Goal: Transaction & Acquisition: Book appointment/travel/reservation

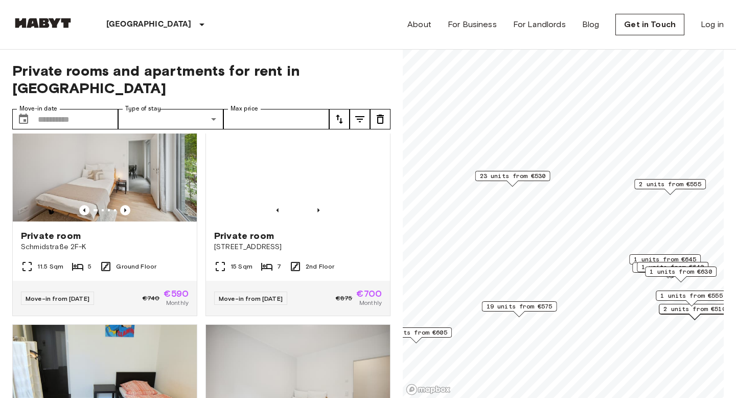
scroll to position [2527, 0]
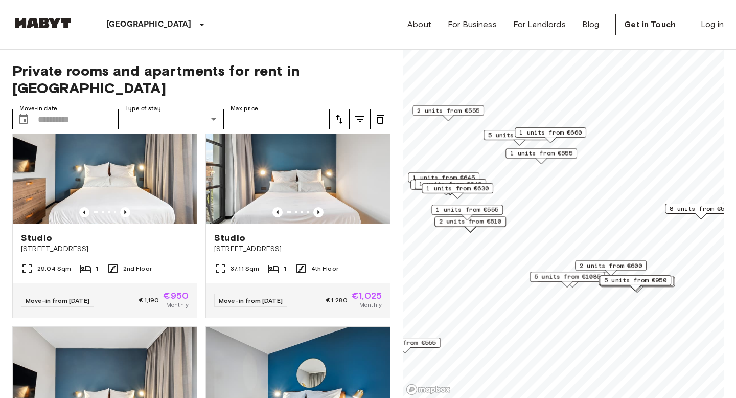
scroll to position [2979, 0]
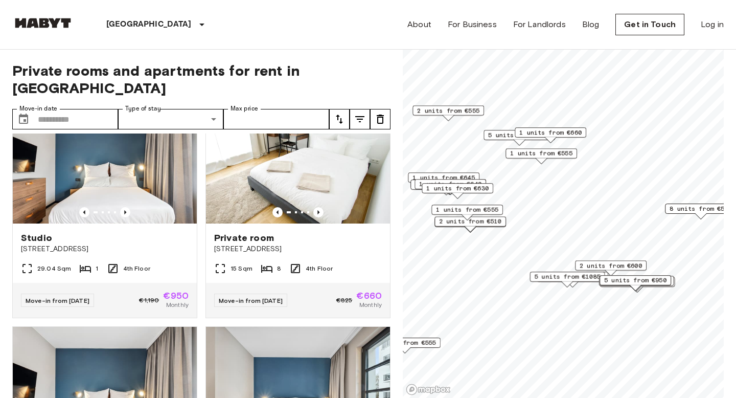
click at [633, 265] on span "2 units from €600" at bounding box center [611, 265] width 62 height 9
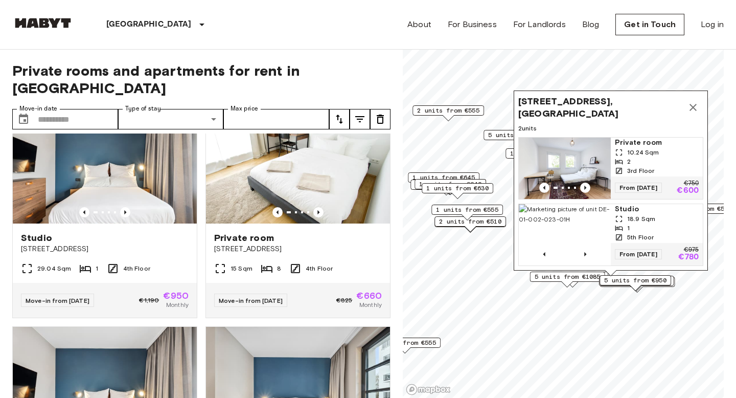
click at [691, 110] on icon "Map marker" at bounding box center [693, 107] width 12 height 12
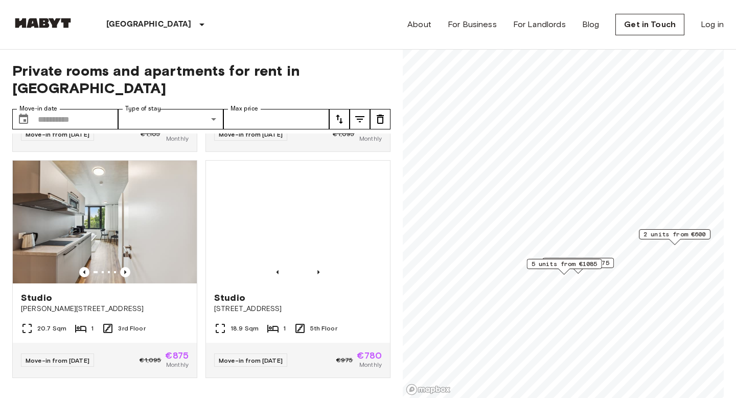
scroll to position [1546, 0]
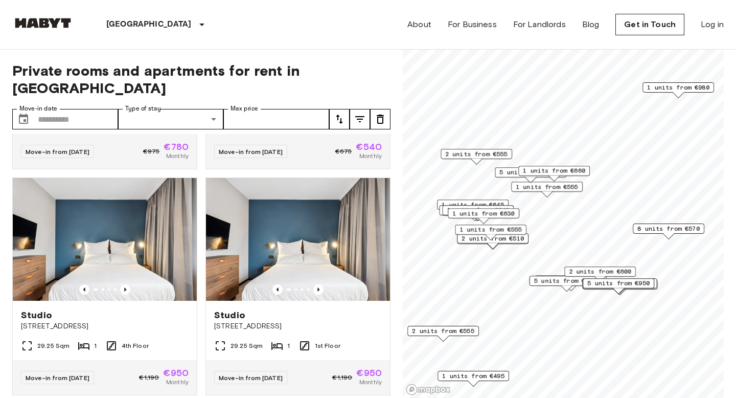
scroll to position [10132, 0]
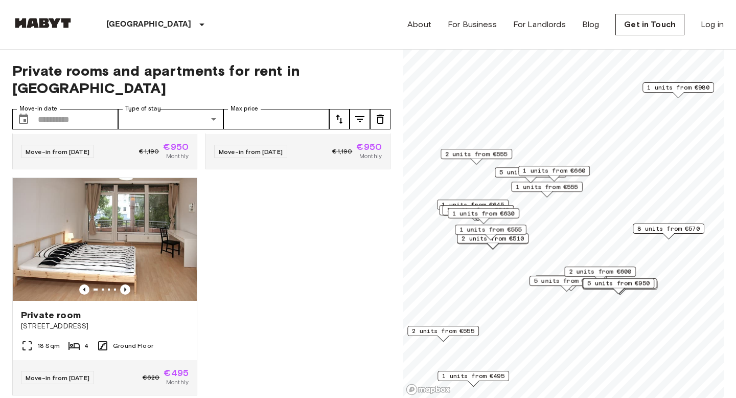
click at [685, 230] on span "8 units from €570" at bounding box center [668, 228] width 62 height 9
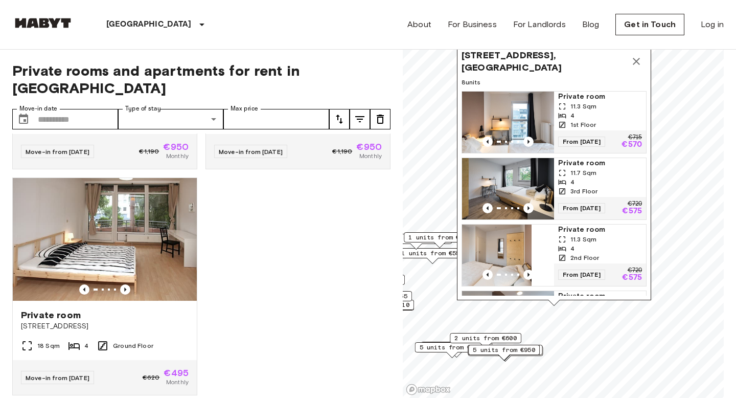
drag, startPoint x: 639, startPoint y: 183, endPoint x: 525, endPoint y: 249, distance: 132.4
click at [440, 249] on div "Map marker" at bounding box center [394, 254] width 92 height 61
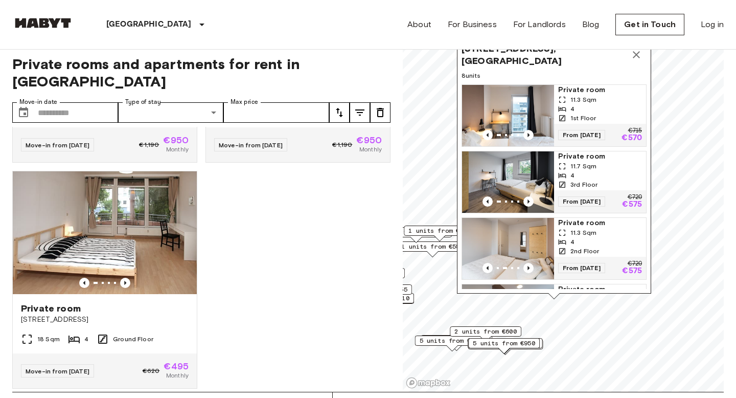
scroll to position [0, 0]
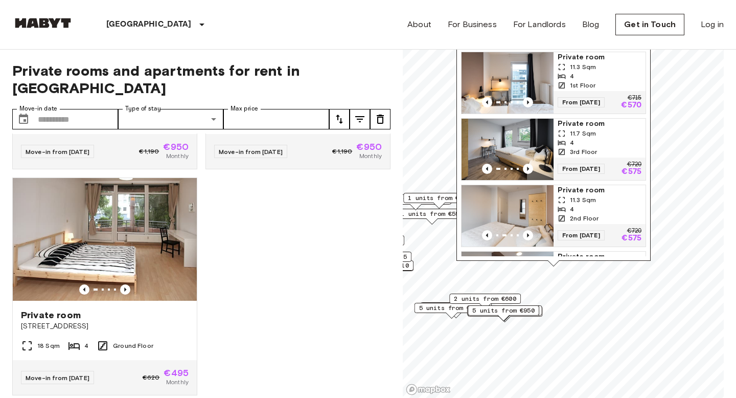
drag, startPoint x: 556, startPoint y: 266, endPoint x: 556, endPoint y: 227, distance: 38.9
click at [556, 227] on div "From 04 Nov 25 €720 €575" at bounding box center [600, 235] width 92 height 22
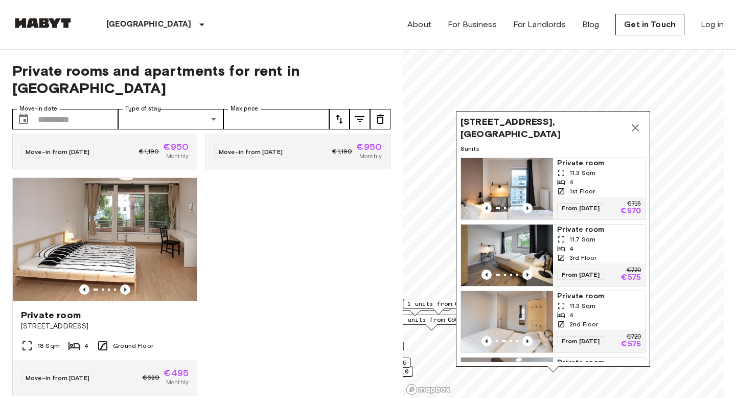
click at [640, 129] on icon "Map marker" at bounding box center [635, 128] width 12 height 12
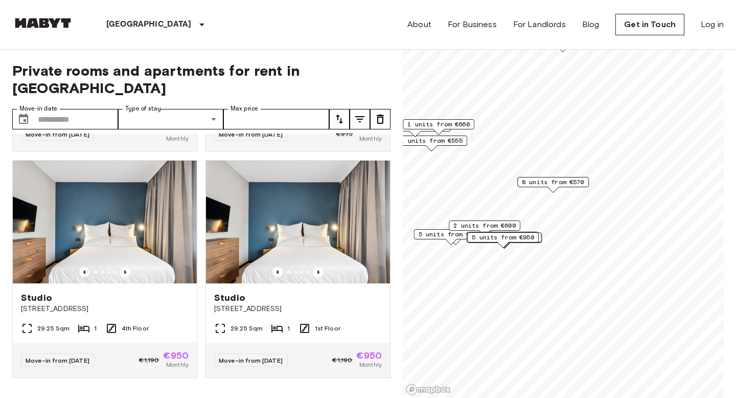
scroll to position [7872, 0]
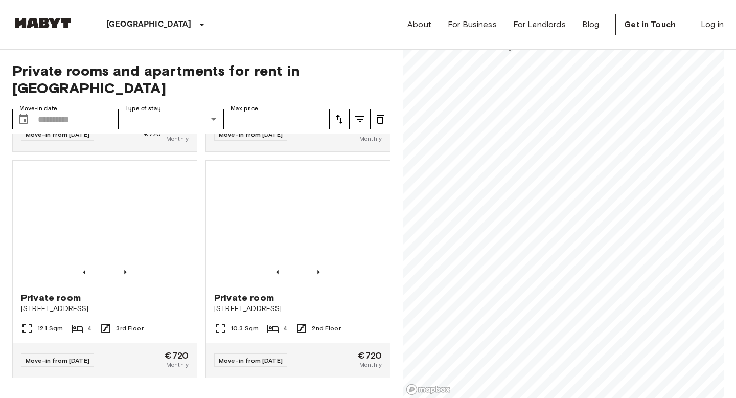
scroll to position [642, 0]
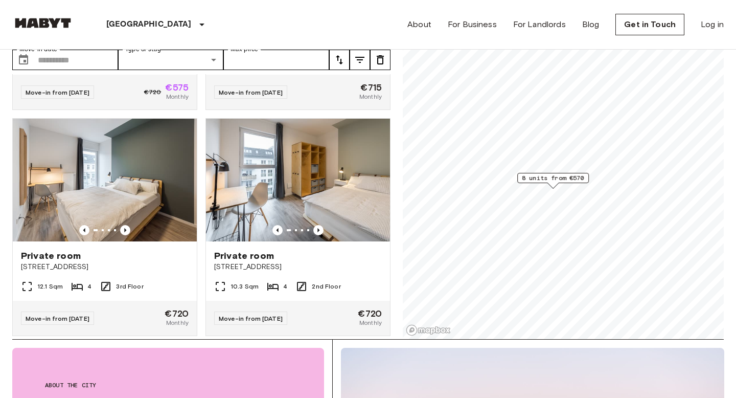
scroll to position [16, 0]
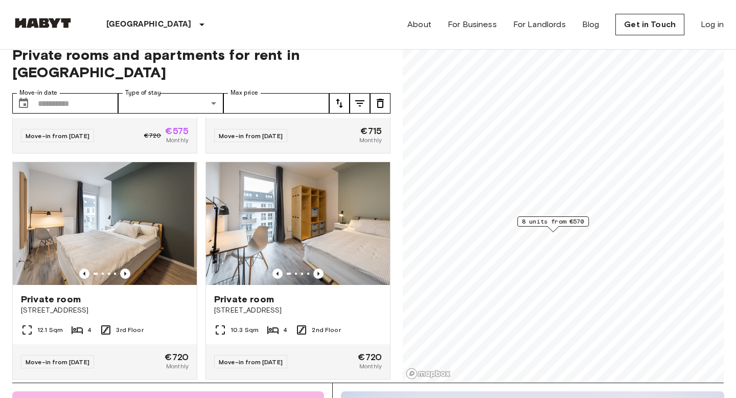
click at [555, 220] on span "8 units from €570" at bounding box center [553, 221] width 62 height 9
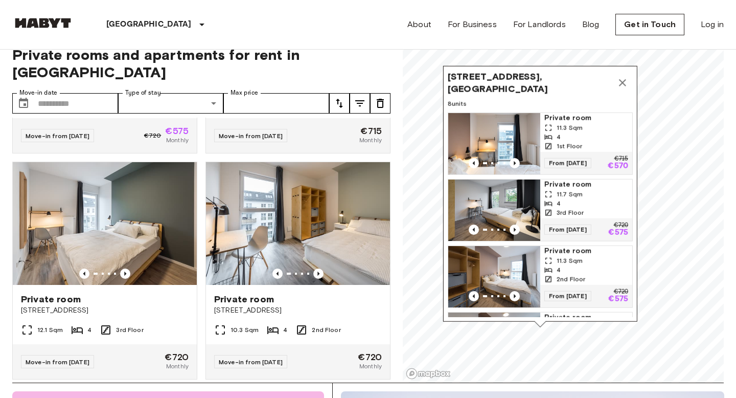
drag, startPoint x: 558, startPoint y: 204, endPoint x: 545, endPoint y: 300, distance: 96.4
click at [545, 300] on span "From 04 Nov 25" at bounding box center [567, 296] width 47 height 10
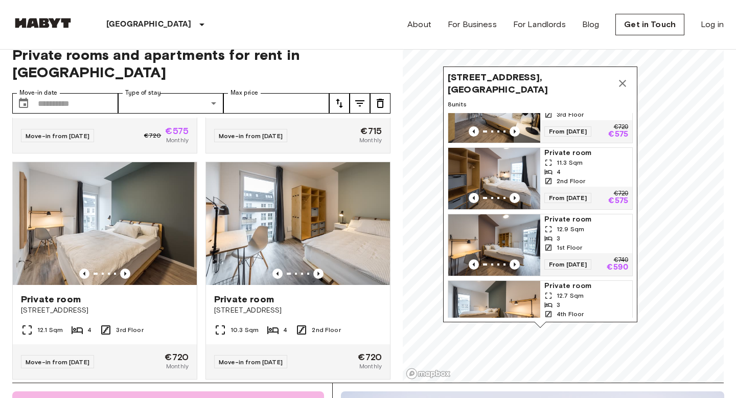
scroll to position [98, 0]
click at [497, 238] on img "Map marker" at bounding box center [494, 245] width 92 height 61
click at [403, 44] on div "Berlin Europe Amsterdam Berlin Brussels Cologne Dusseldorf Frankfurt Graz Hambu…" at bounding box center [368, 24] width 712 height 49
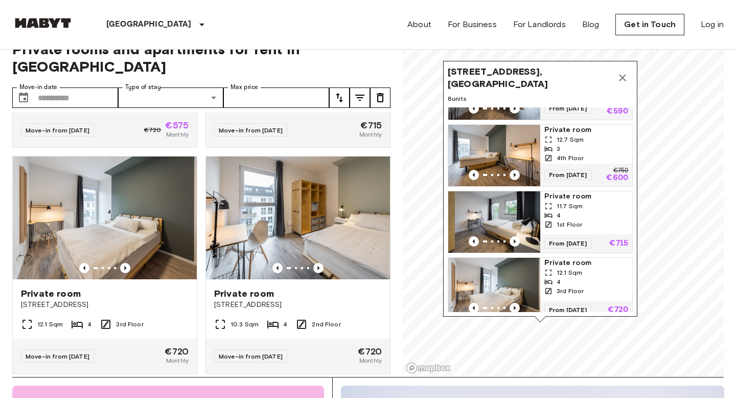
scroll to position [235, 0]
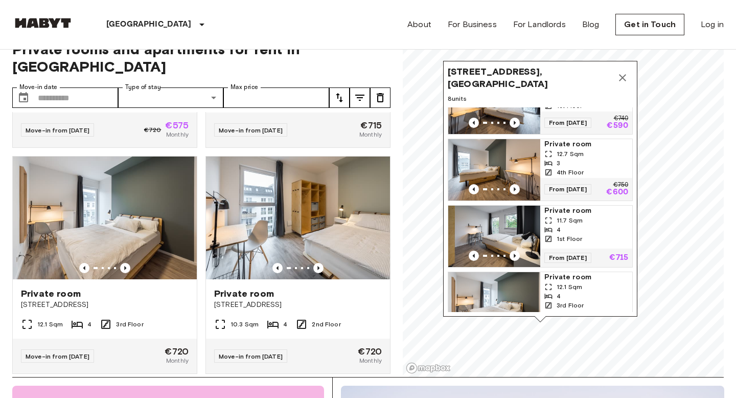
click at [502, 152] on img "Map marker" at bounding box center [494, 169] width 92 height 61
click at [378, 58] on div "Private rooms and apartments for rent in Berlin Move-in date ​ Move-in date Typ…" at bounding box center [201, 202] width 378 height 349
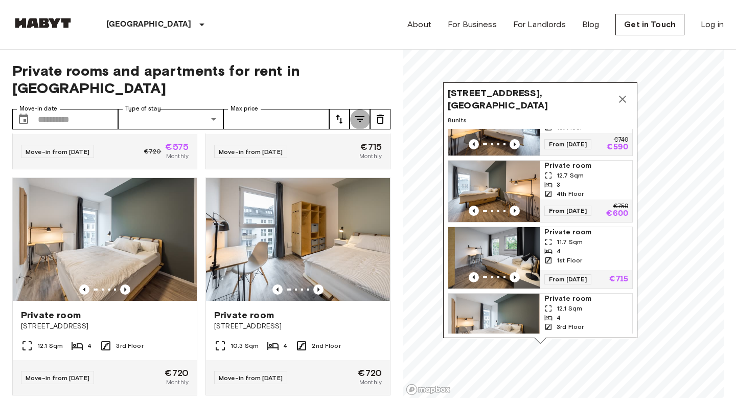
click at [361, 116] on icon "tune" at bounding box center [359, 119] width 9 height 6
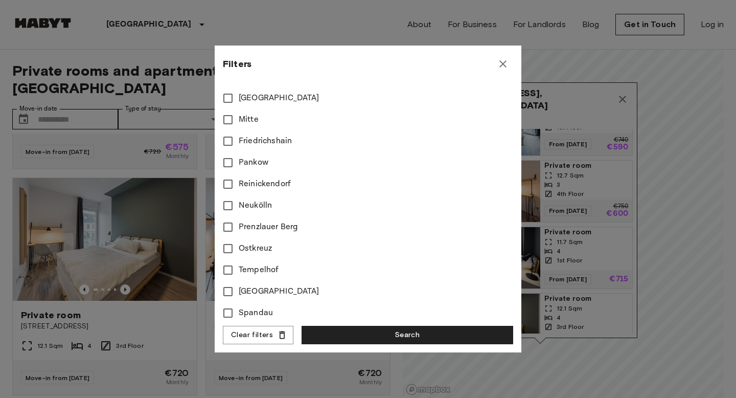
scroll to position [441, 0]
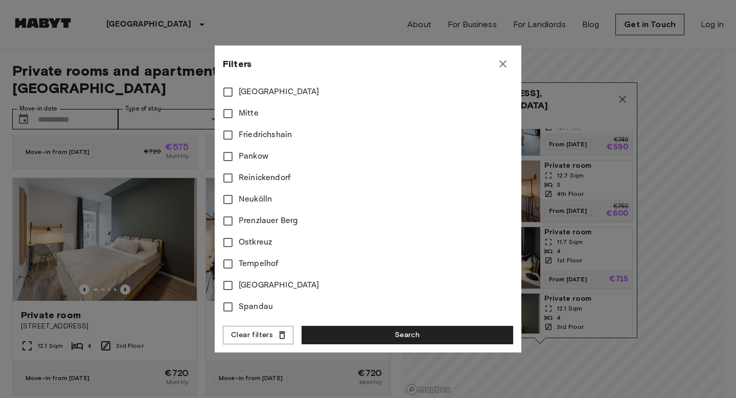
click at [501, 64] on icon "button" at bounding box center [503, 64] width 12 height 12
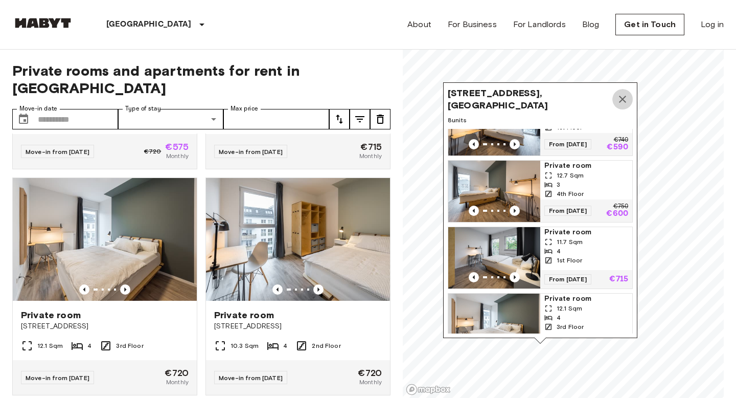
click at [624, 97] on icon "Map marker" at bounding box center [622, 99] width 7 height 7
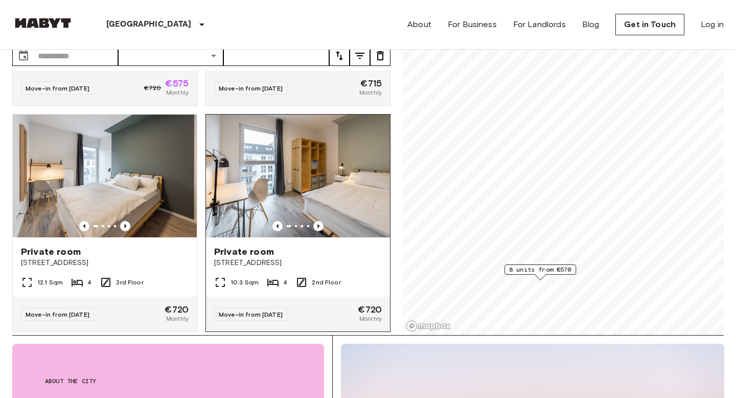
scroll to position [36, 0]
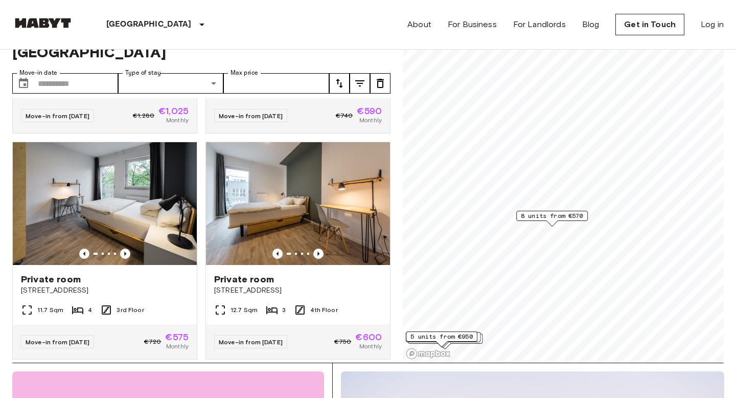
scroll to position [4031, 0]
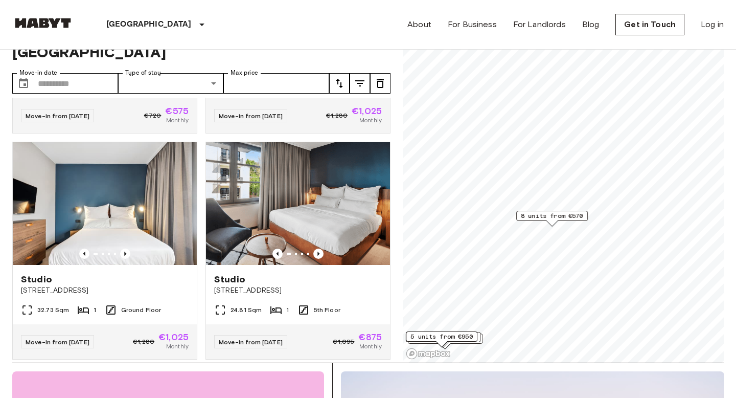
click at [556, 218] on span "8 units from €570" at bounding box center [552, 215] width 62 height 9
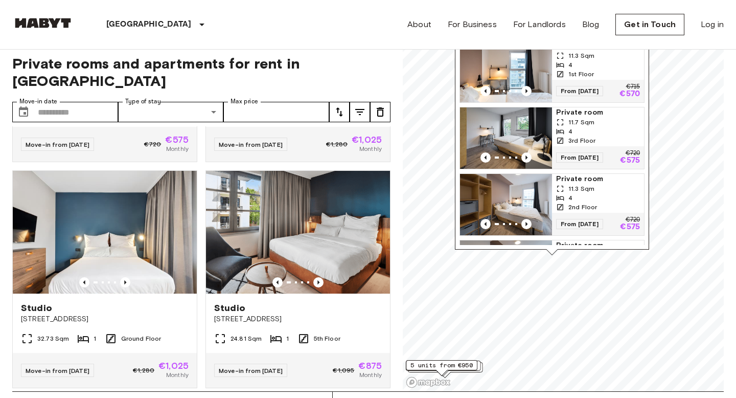
scroll to position [0, 0]
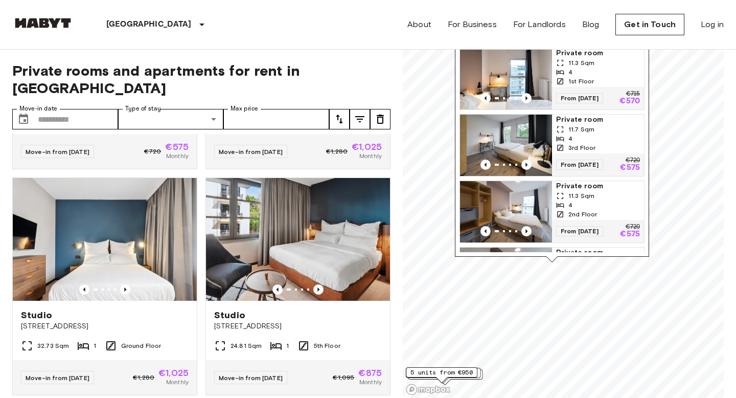
click at [516, 140] on img "Map marker" at bounding box center [506, 145] width 92 height 61
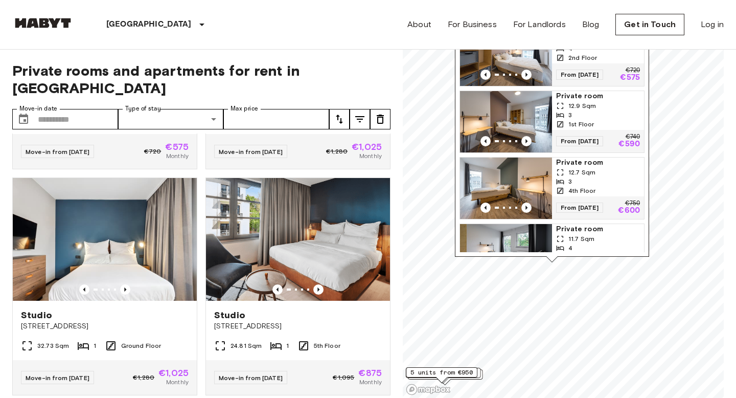
scroll to position [159, 0]
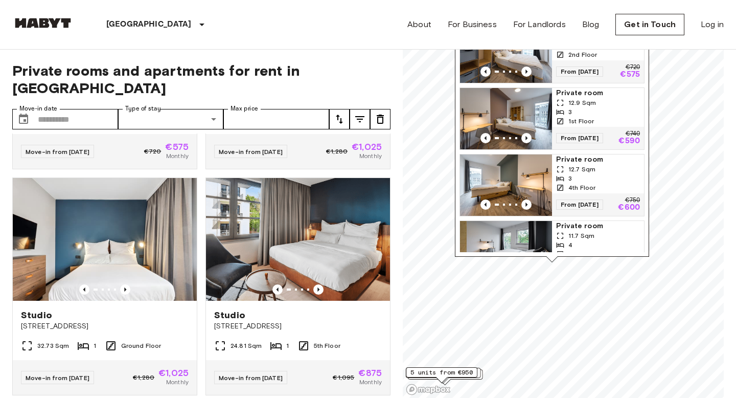
click at [529, 108] on img "Map marker" at bounding box center [506, 118] width 92 height 61
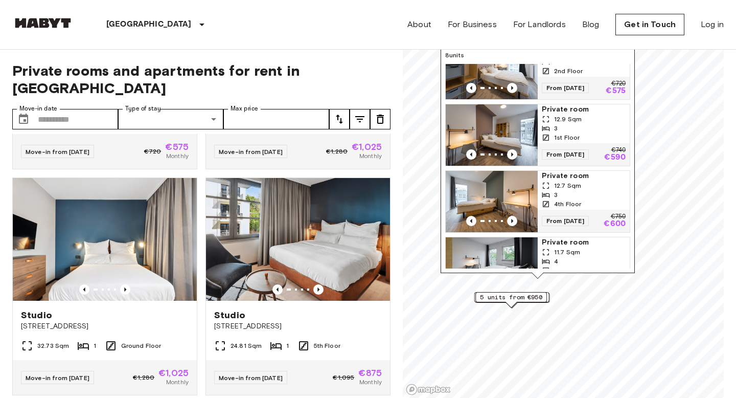
click at [537, 301] on span "5 units from €950" at bounding box center [511, 296] width 62 height 9
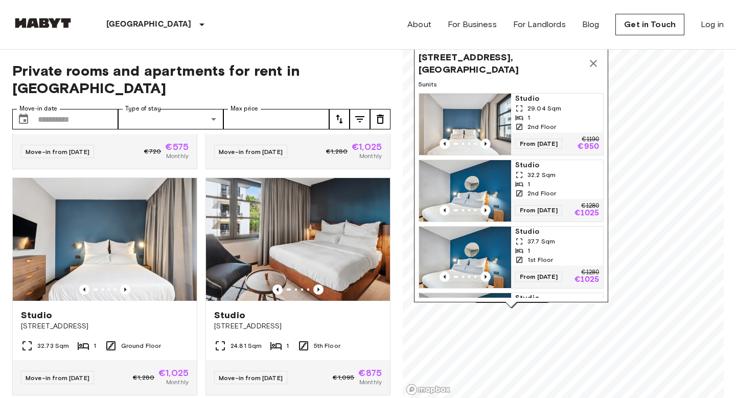
click at [591, 60] on icon "Map marker" at bounding box center [593, 63] width 7 height 7
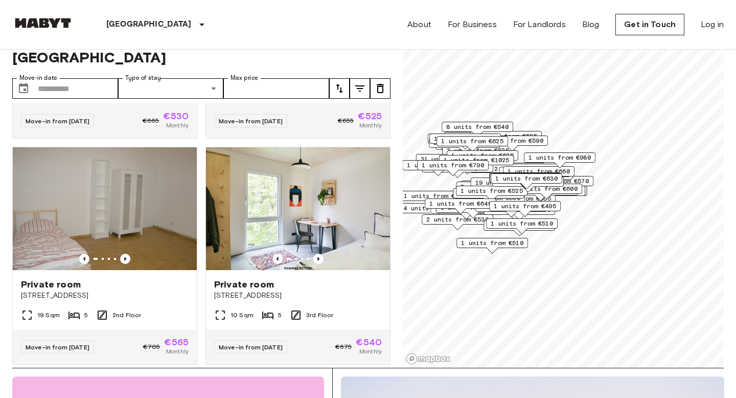
scroll to position [30, 0]
click at [548, 204] on span "1 units from €495" at bounding box center [525, 206] width 62 height 9
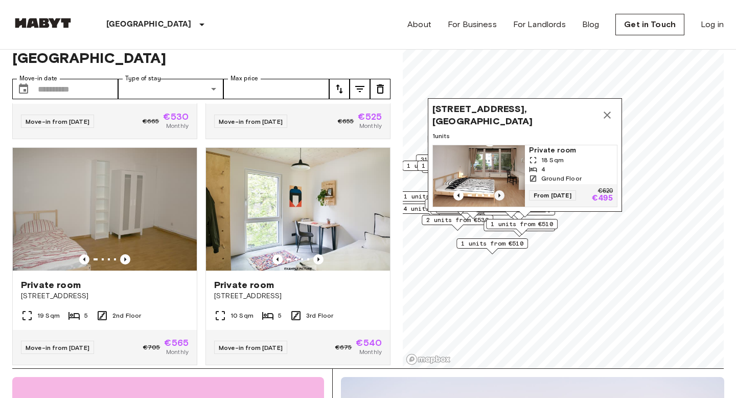
click at [498, 192] on icon "Previous image" at bounding box center [499, 195] width 10 height 10
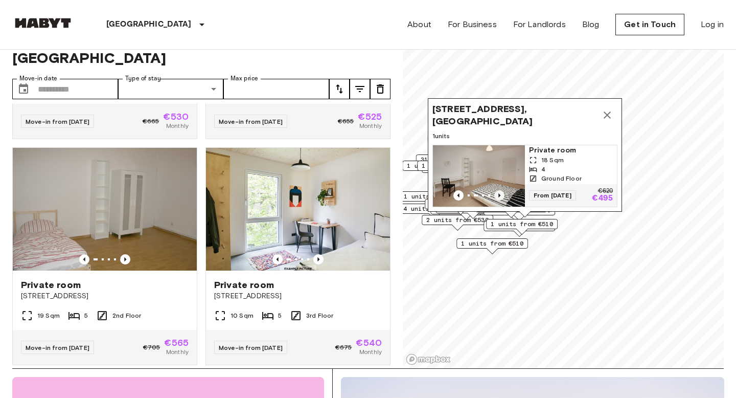
click at [502, 195] on icon "Previous image" at bounding box center [499, 195] width 10 height 10
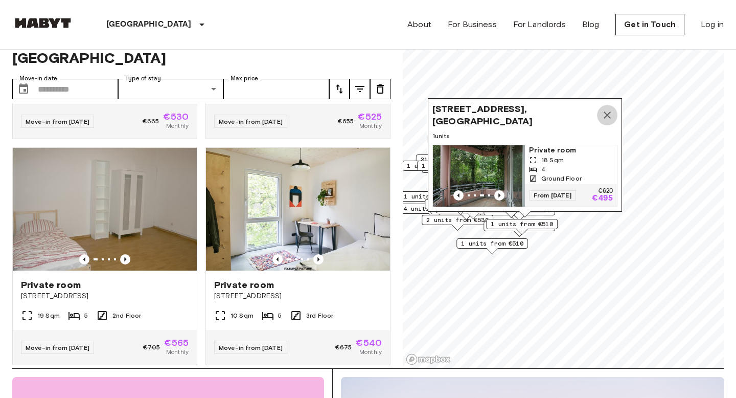
click at [608, 111] on icon "Map marker" at bounding box center [607, 115] width 12 height 12
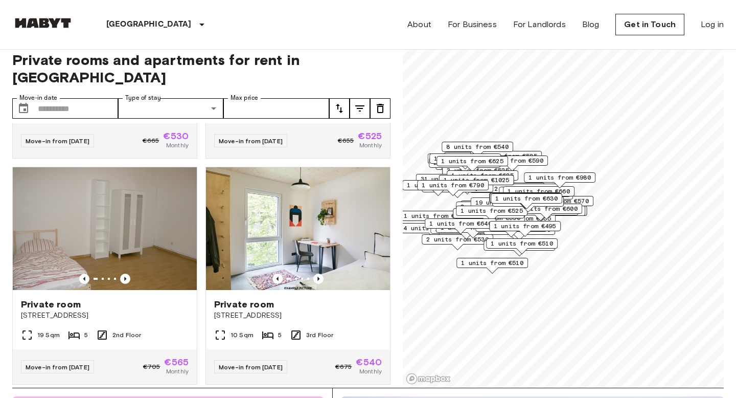
scroll to position [0, 0]
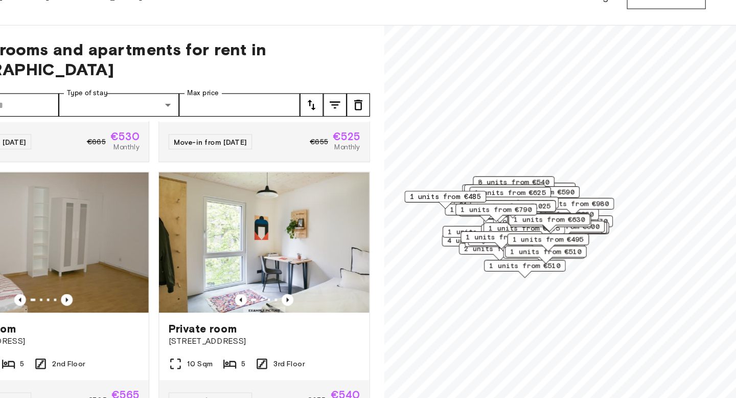
click at [535, 218] on div "1 units from €790" at bounding box center [501, 213] width 72 height 16
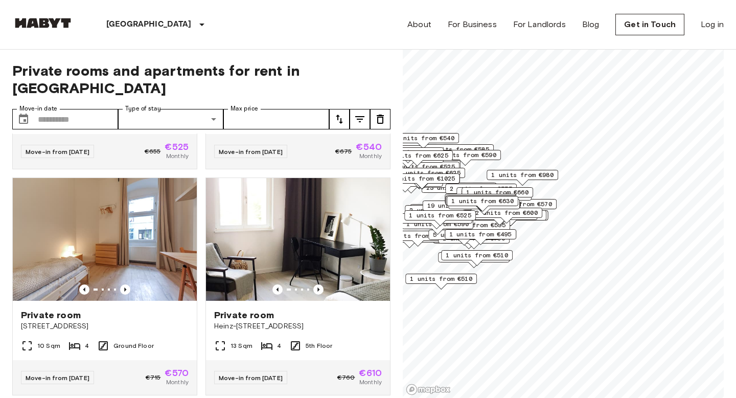
scroll to position [3579, 0]
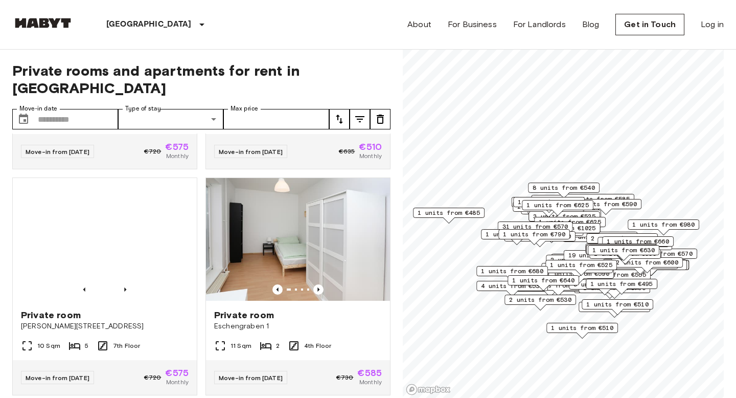
scroll to position [4031, 0]
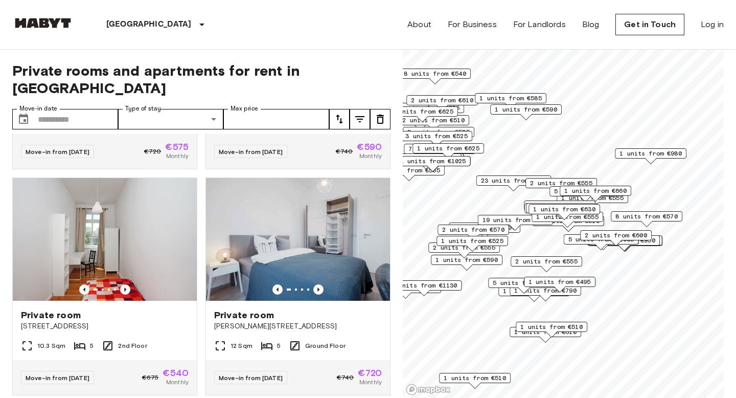
scroll to position [3127, 0]
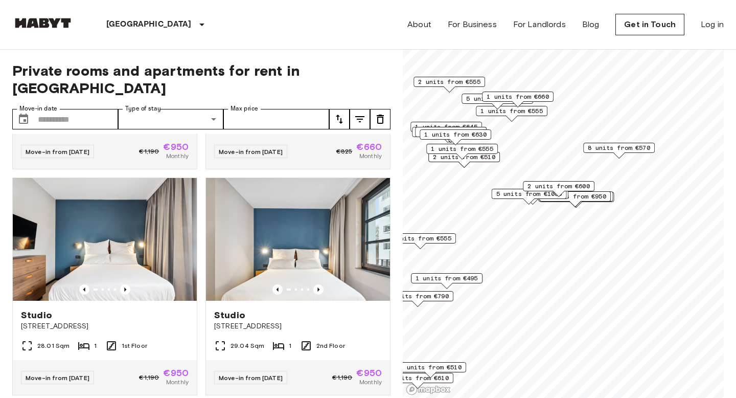
scroll to position [416, 0]
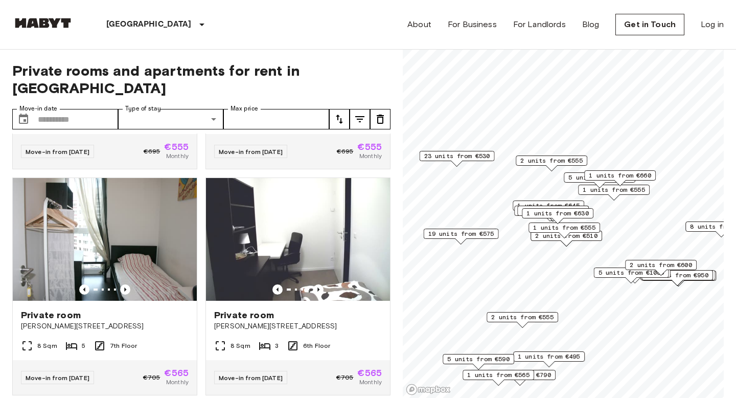
scroll to position [1094, 0]
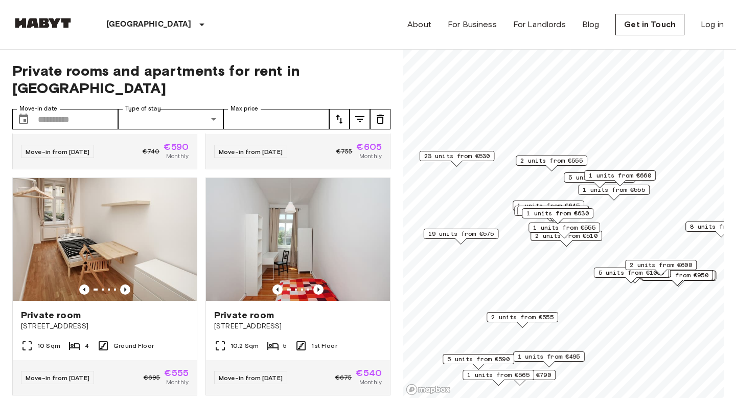
click at [582, 238] on div "1 units from €555" at bounding box center [565, 230] width 72 height 16
click at [540, 234] on div "1 units from €555" at bounding box center [565, 230] width 72 height 16
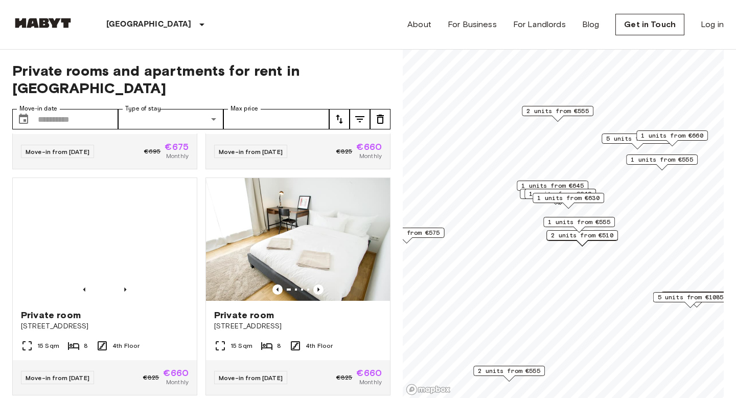
scroll to position [190, 0]
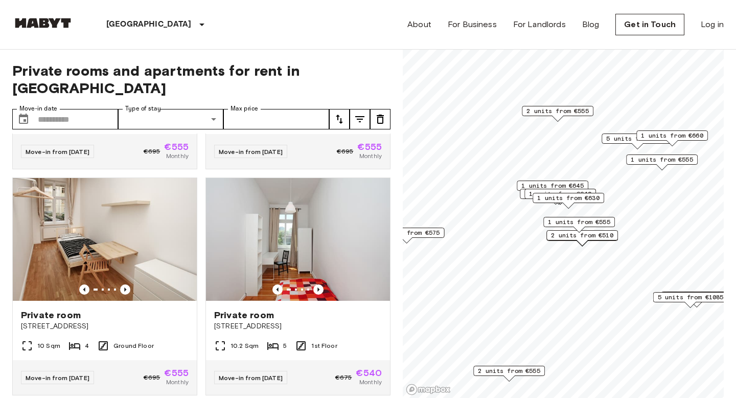
click at [581, 223] on span "1 units from €555" at bounding box center [579, 221] width 62 height 9
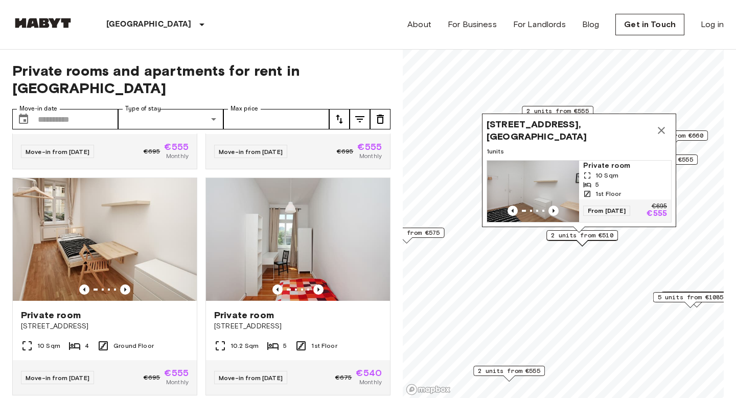
click at [592, 235] on span "2 units from €510" at bounding box center [582, 235] width 62 height 9
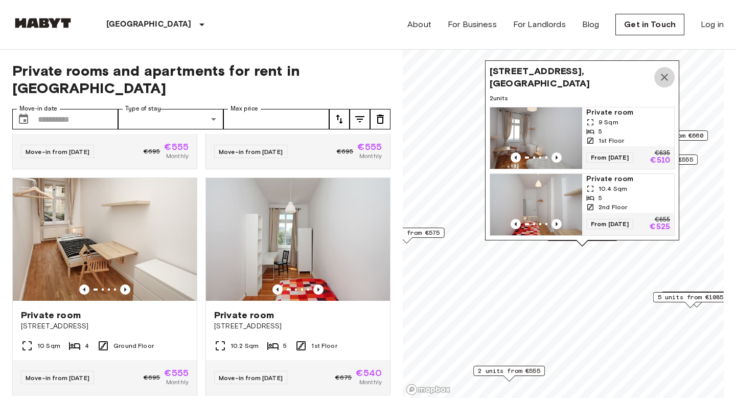
click at [662, 82] on icon "Map marker" at bounding box center [664, 77] width 12 height 12
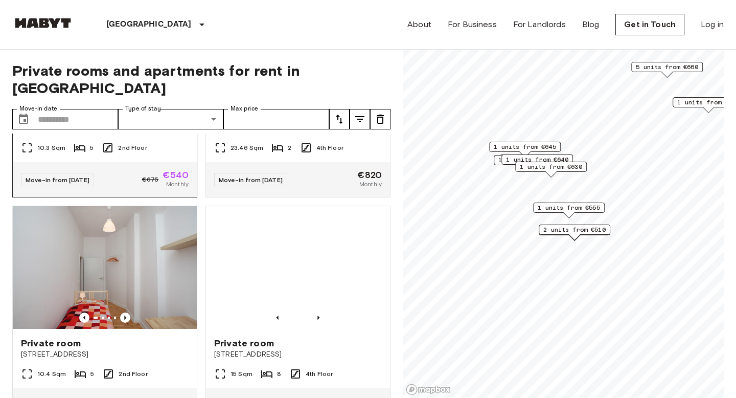
scroll to position [401, 0]
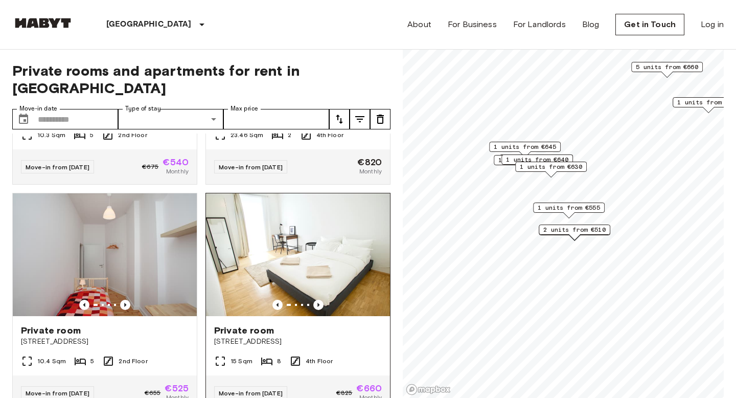
click at [325, 292] on img at bounding box center [298, 254] width 184 height 123
click at [320, 300] on icon "Previous image" at bounding box center [318, 305] width 10 height 10
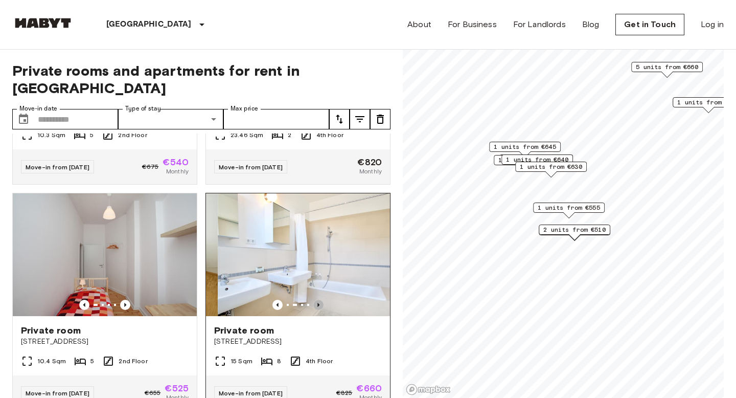
click at [320, 300] on icon "Previous image" at bounding box center [318, 305] width 10 height 10
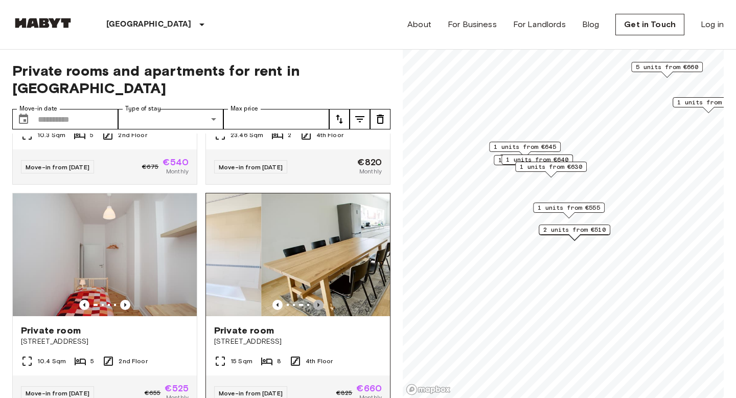
click at [320, 300] on icon "Previous image" at bounding box center [318, 305] width 10 height 10
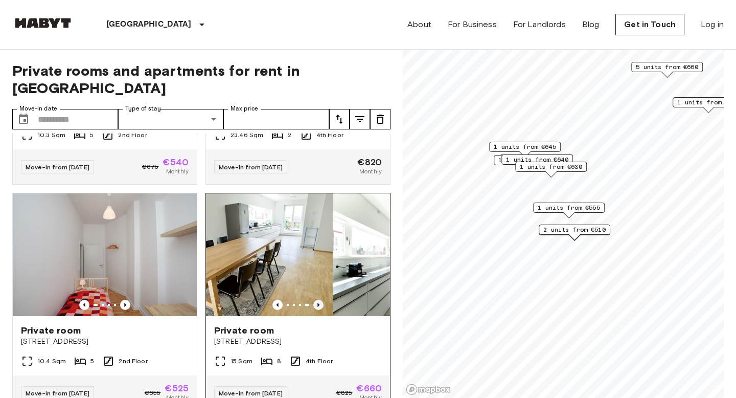
click at [320, 300] on icon "Previous image" at bounding box center [318, 305] width 10 height 10
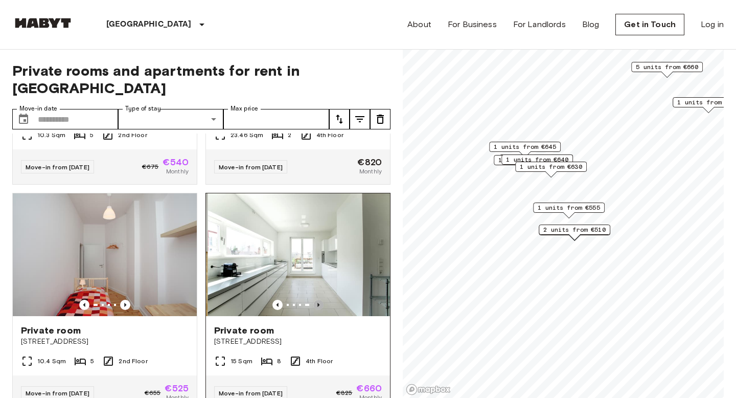
click at [320, 300] on icon "Previous image" at bounding box center [318, 305] width 10 height 10
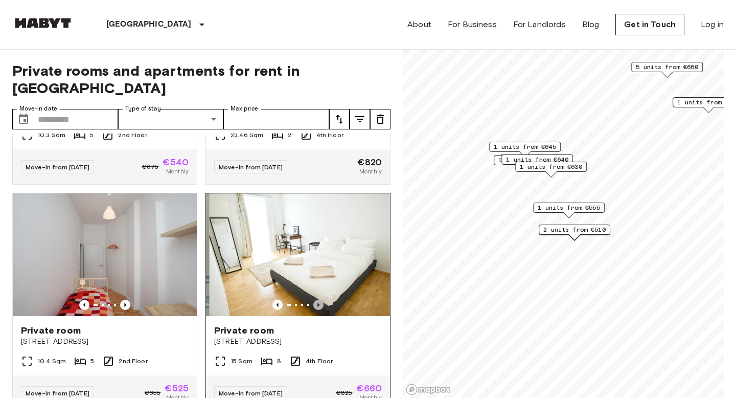
click at [320, 300] on icon "Previous image" at bounding box center [318, 305] width 10 height 10
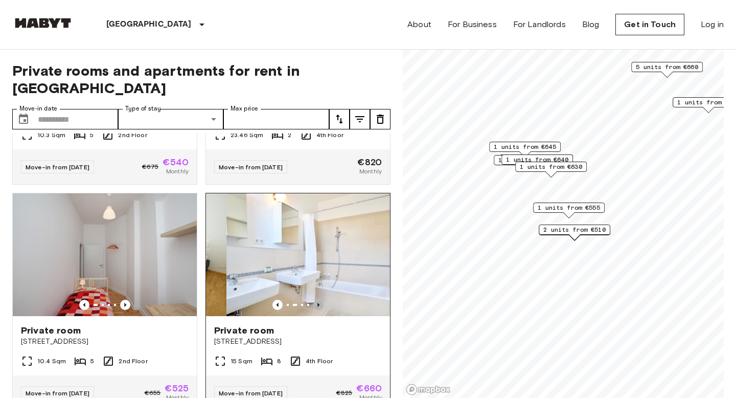
click at [320, 300] on icon "Previous image" at bounding box center [318, 305] width 10 height 10
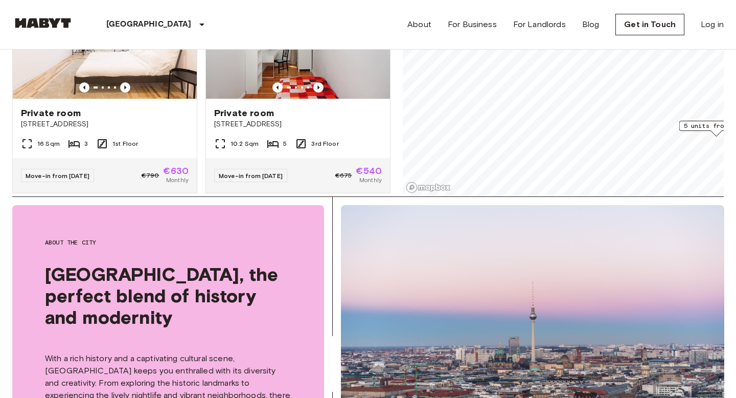
scroll to position [203, 0]
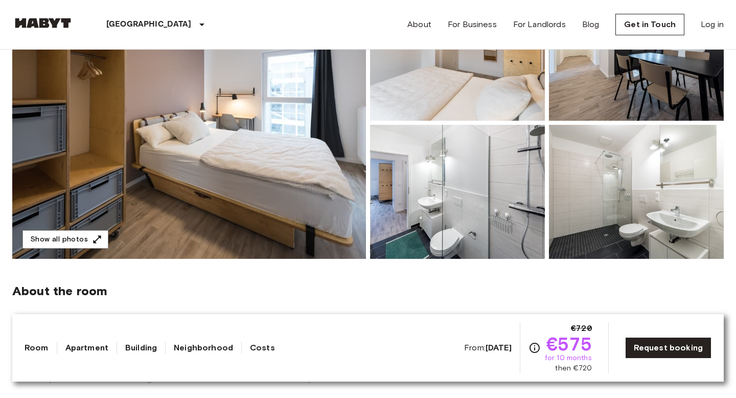
scroll to position [98, 0]
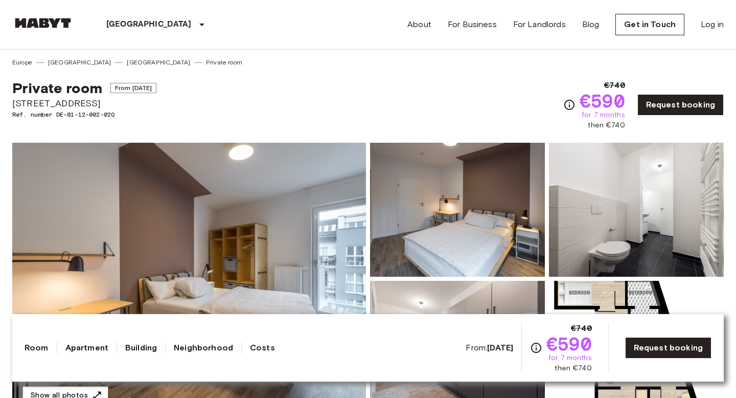
click at [240, 268] on img at bounding box center [189, 279] width 354 height 272
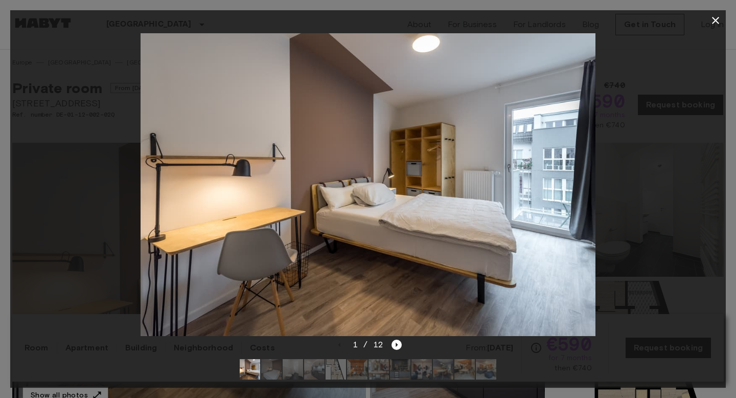
click at [485, 282] on img at bounding box center [368, 184] width 454 height 303
click at [396, 345] on icon "Next image" at bounding box center [397, 344] width 2 height 4
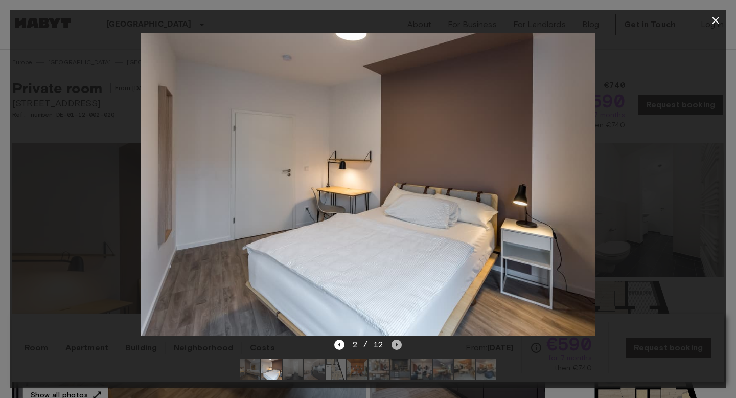
click at [396, 345] on icon "Next image" at bounding box center [397, 344] width 2 height 4
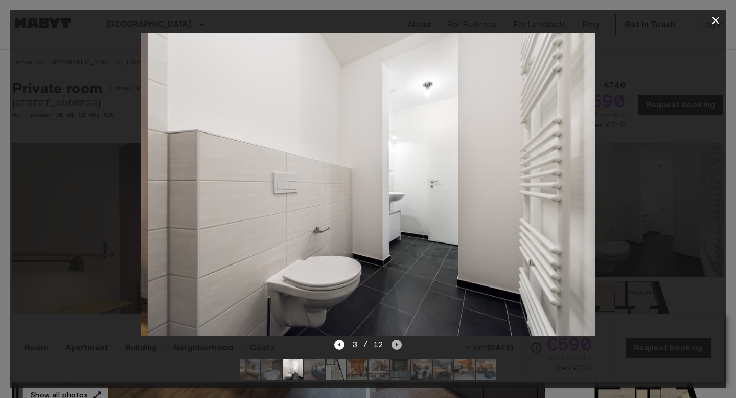
click at [396, 345] on icon "Next image" at bounding box center [397, 344] width 2 height 4
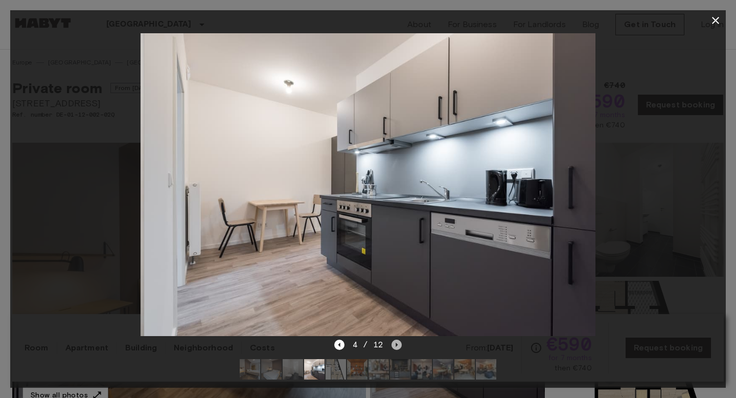
click at [396, 345] on icon "Next image" at bounding box center [397, 344] width 2 height 4
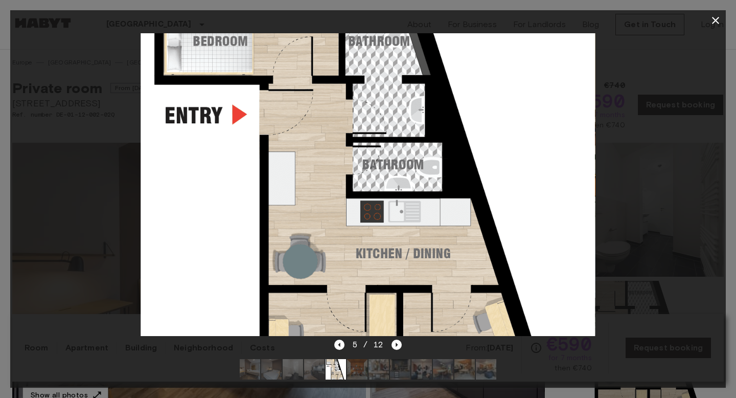
drag, startPoint x: 371, startPoint y: 293, endPoint x: 371, endPoint y: 233, distance: 60.8
click at [371, 233] on img at bounding box center [368, 184] width 454 height 303
click at [715, 18] on icon "button" at bounding box center [716, 20] width 12 height 12
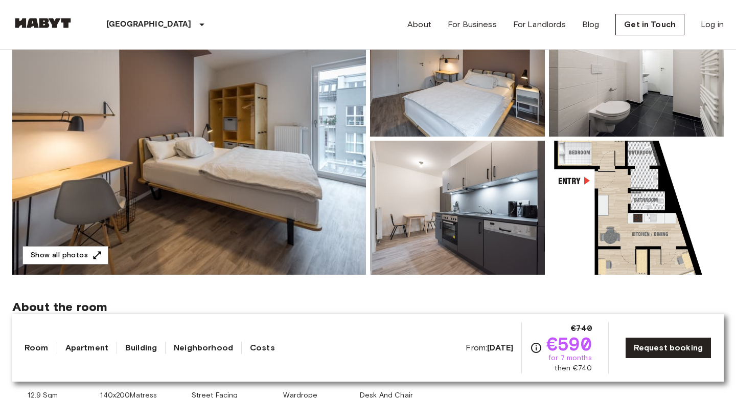
scroll to position [149, 0]
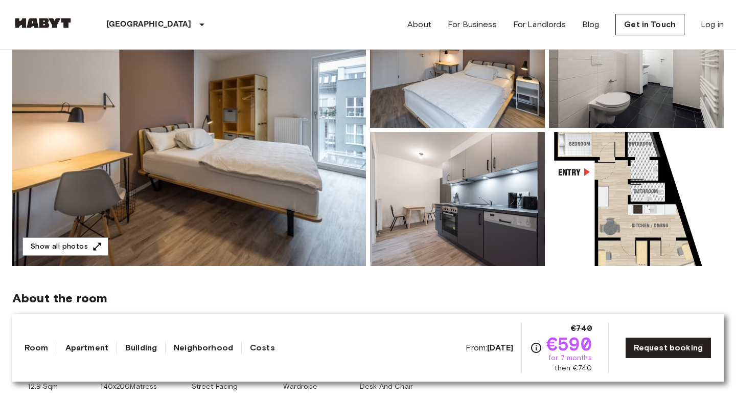
click at [637, 232] on img at bounding box center [636, 199] width 175 height 134
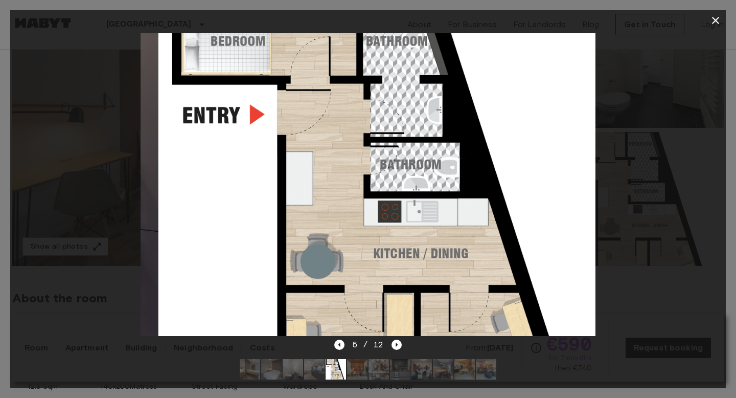
click at [716, 21] on icon "button" at bounding box center [716, 20] width 12 height 12
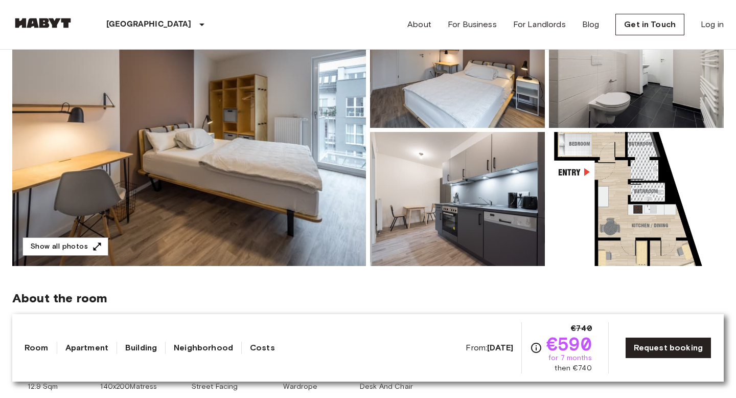
click at [304, 178] on img at bounding box center [189, 130] width 354 height 272
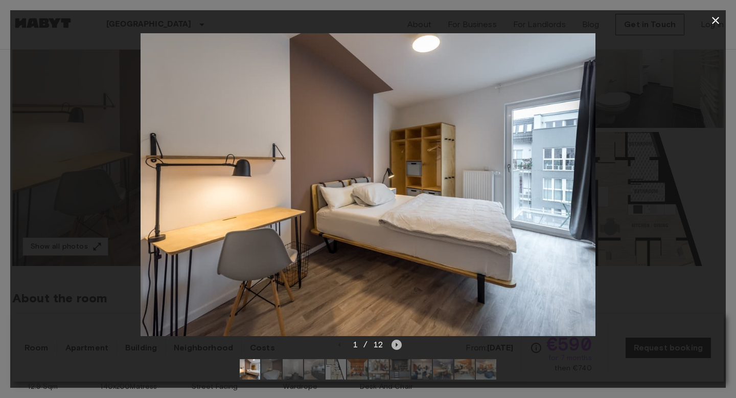
click at [398, 342] on icon "Next image" at bounding box center [397, 344] width 10 height 10
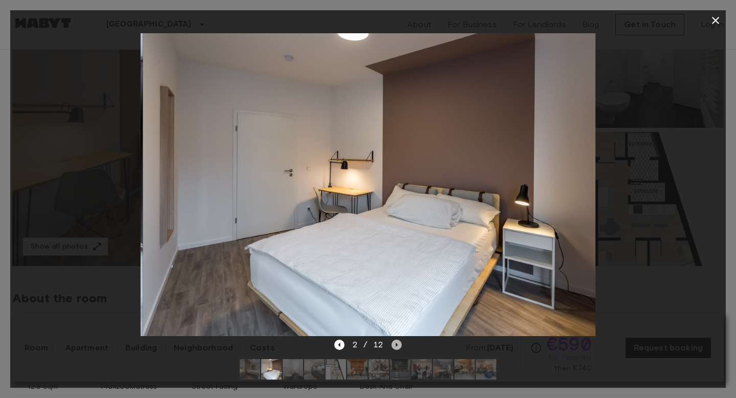
click at [398, 342] on icon "Next image" at bounding box center [397, 344] width 10 height 10
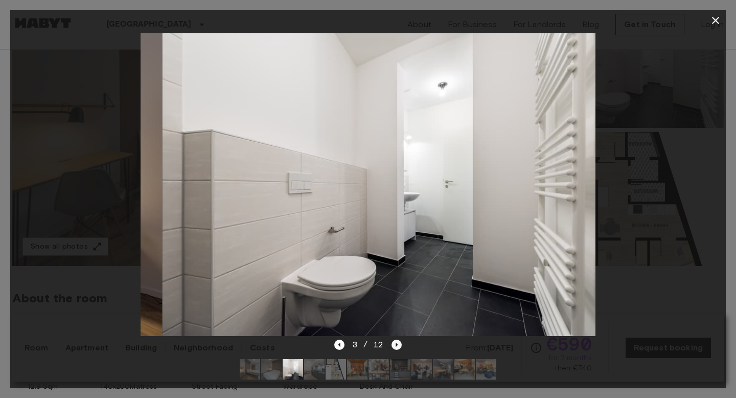
click at [398, 342] on icon "Next image" at bounding box center [397, 344] width 10 height 10
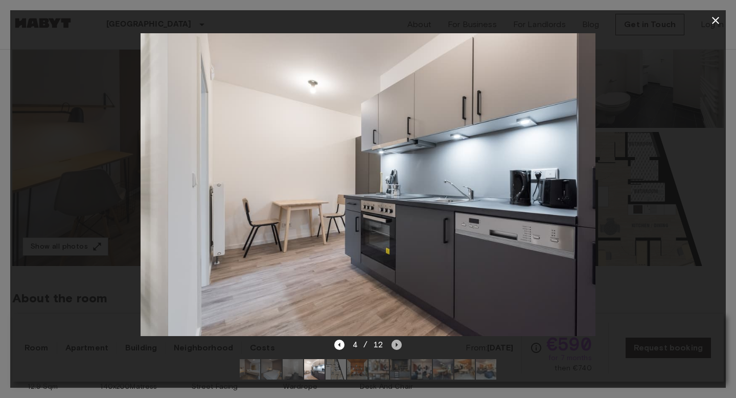
click at [398, 342] on icon "Next image" at bounding box center [397, 344] width 10 height 10
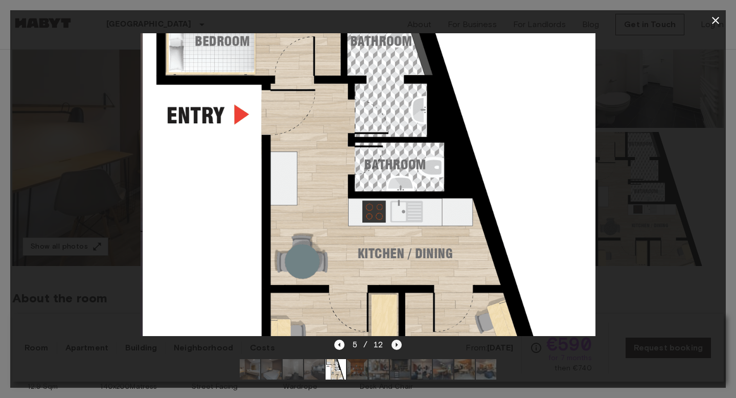
click at [398, 342] on icon "Next image" at bounding box center [397, 344] width 10 height 10
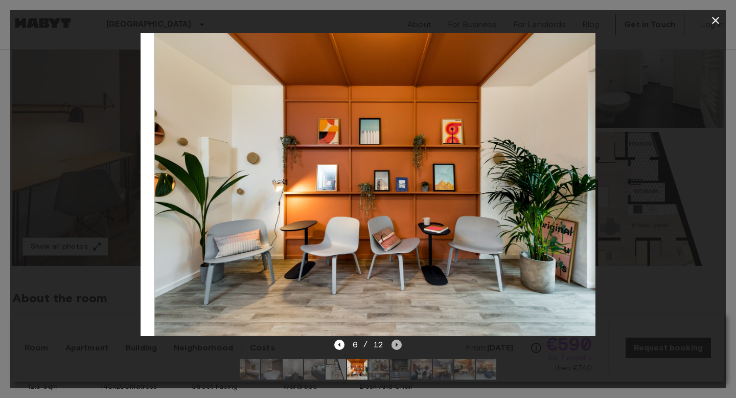
click at [398, 342] on icon "Next image" at bounding box center [397, 344] width 10 height 10
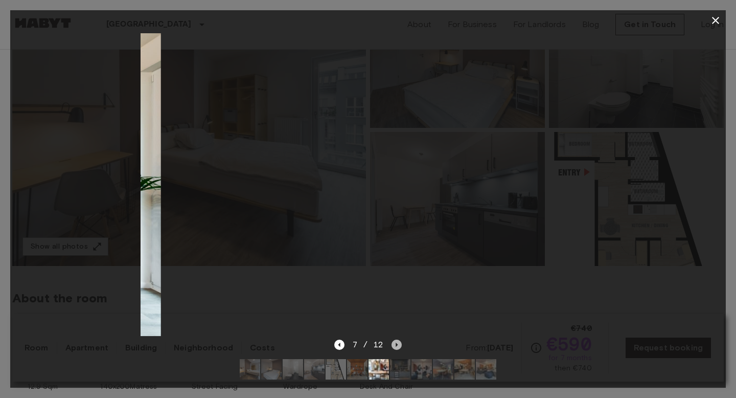
click at [398, 342] on icon "Next image" at bounding box center [397, 344] width 10 height 10
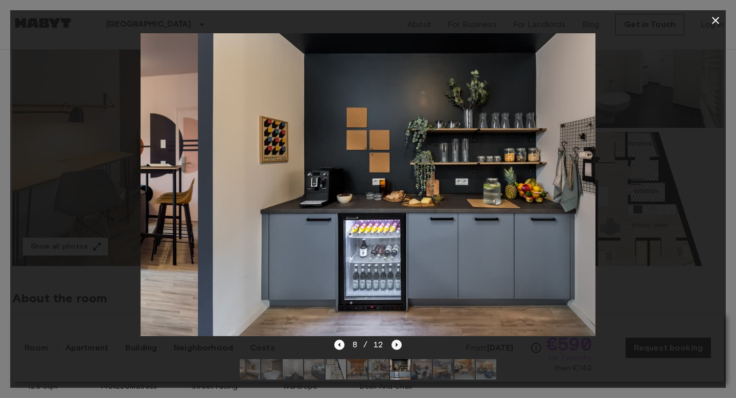
click at [398, 342] on icon "Next image" at bounding box center [397, 344] width 10 height 10
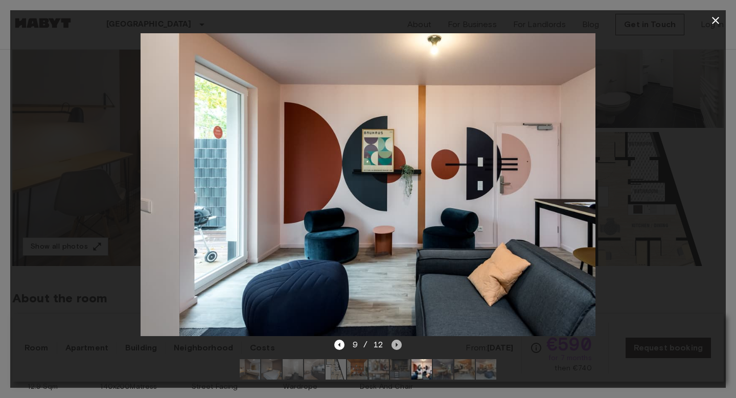
click at [398, 342] on icon "Next image" at bounding box center [397, 344] width 10 height 10
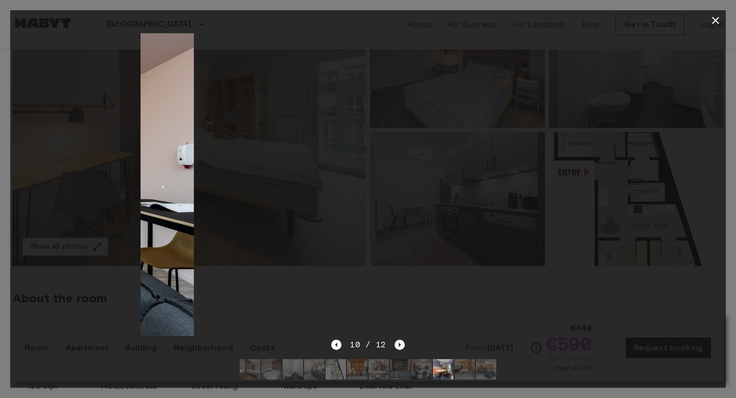
click at [398, 342] on icon "Next image" at bounding box center [400, 344] width 10 height 10
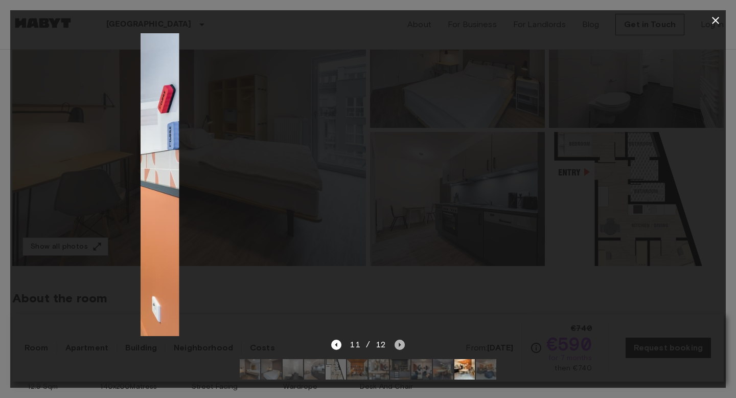
click at [398, 342] on icon "Next image" at bounding box center [400, 344] width 10 height 10
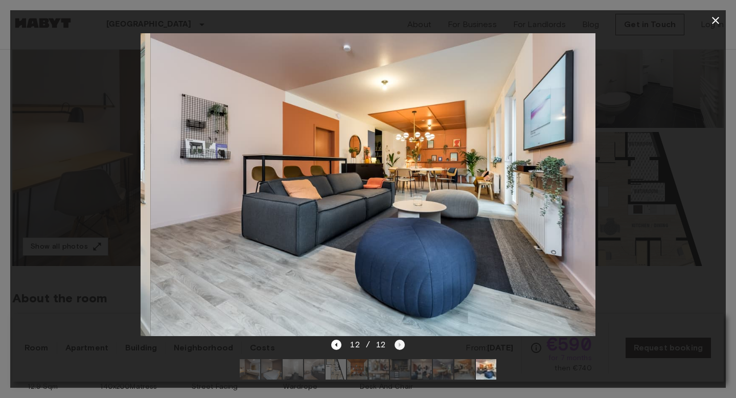
click at [398, 342] on div "12 / 12" at bounding box center [367, 344] width 73 height 12
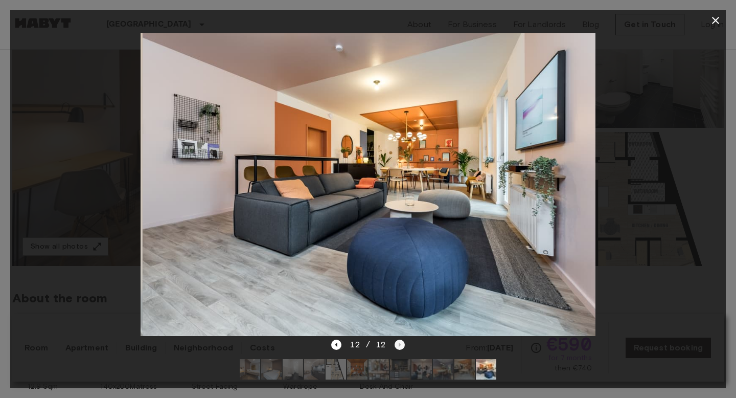
click at [398, 342] on div "12 / 12" at bounding box center [367, 344] width 73 height 12
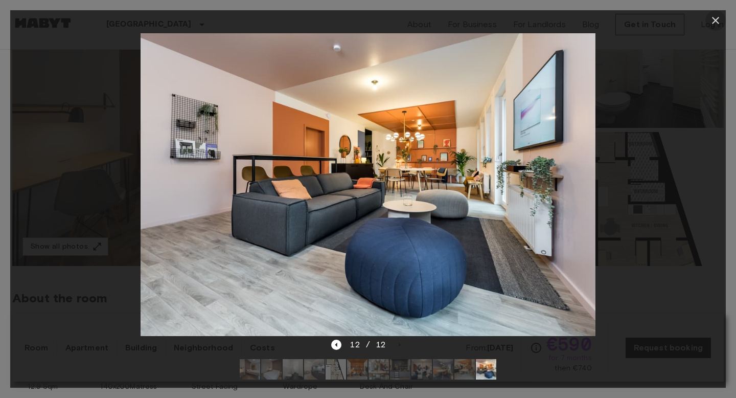
click at [715, 19] on icon "button" at bounding box center [715, 20] width 7 height 7
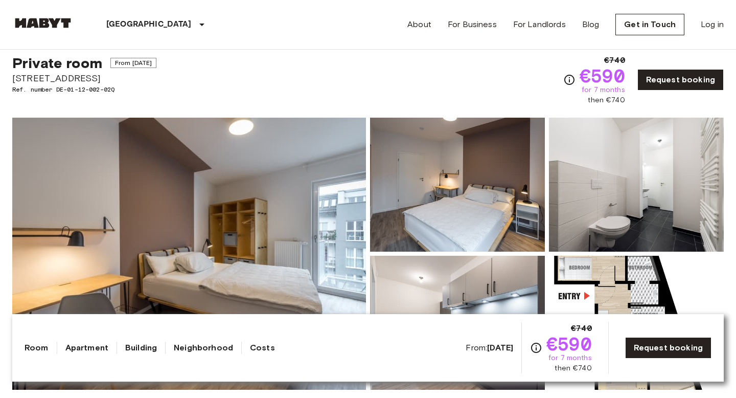
scroll to position [21, 0]
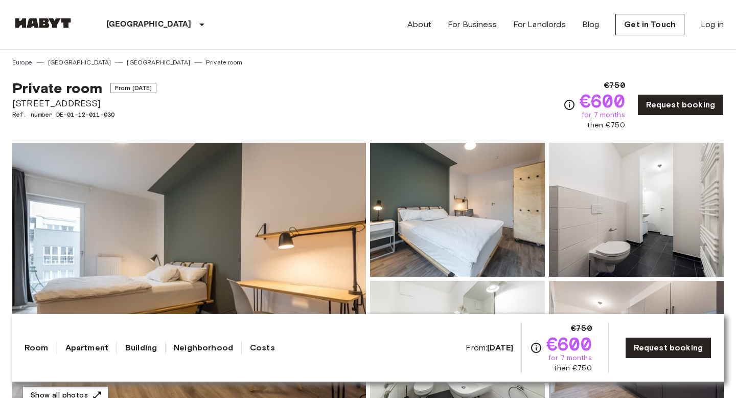
click at [237, 224] on img at bounding box center [189, 279] width 354 height 272
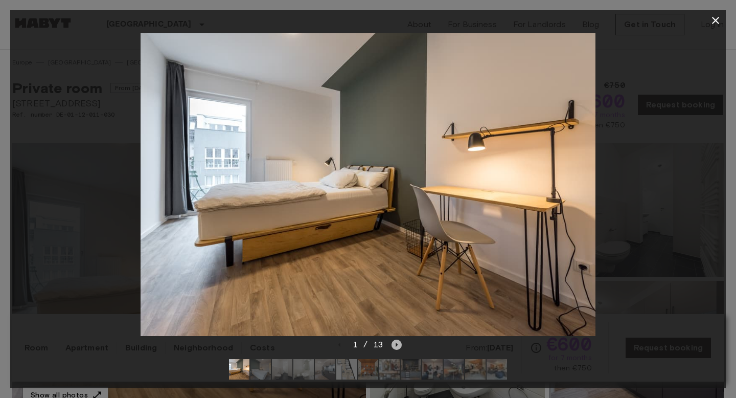
click at [394, 344] on icon "Next image" at bounding box center [397, 344] width 10 height 10
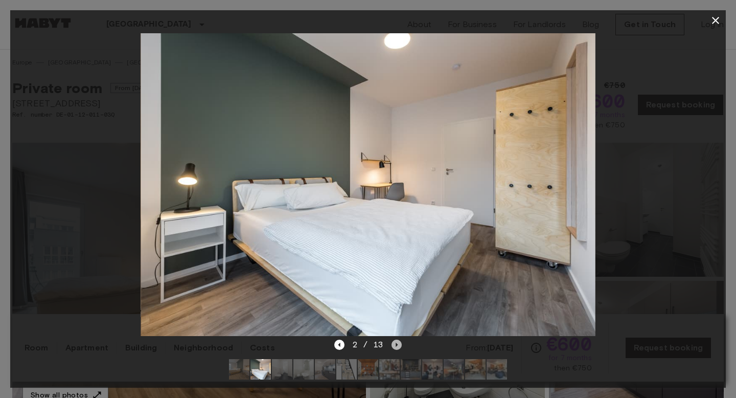
click at [394, 344] on icon "Next image" at bounding box center [397, 344] width 10 height 10
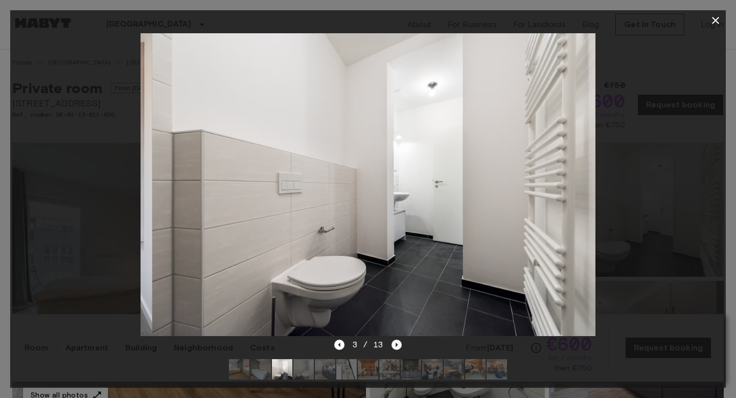
click at [394, 344] on icon "Next image" at bounding box center [397, 344] width 10 height 10
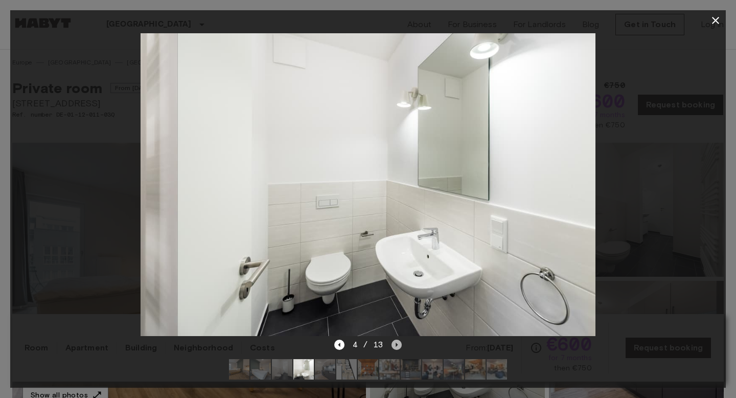
click at [394, 344] on icon "Next image" at bounding box center [397, 344] width 10 height 10
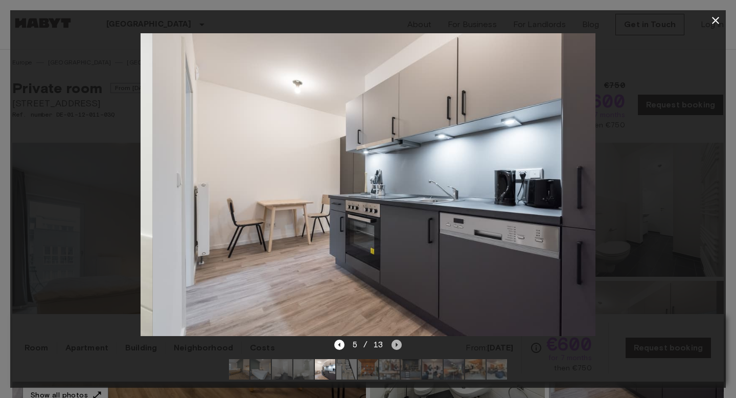
click at [394, 344] on icon "Next image" at bounding box center [397, 344] width 10 height 10
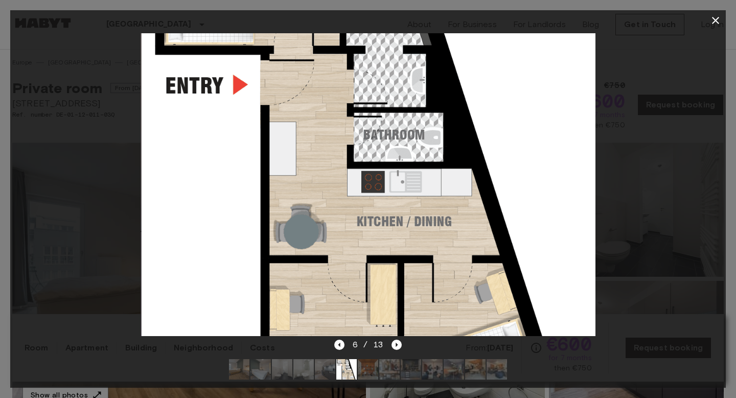
click at [715, 18] on icon "button" at bounding box center [716, 20] width 12 height 12
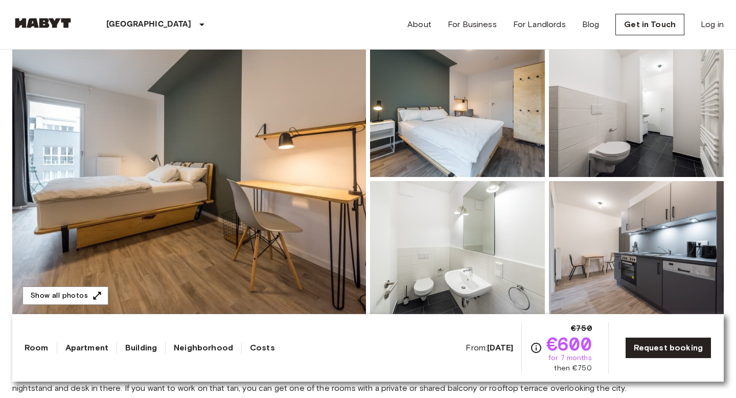
scroll to position [107, 0]
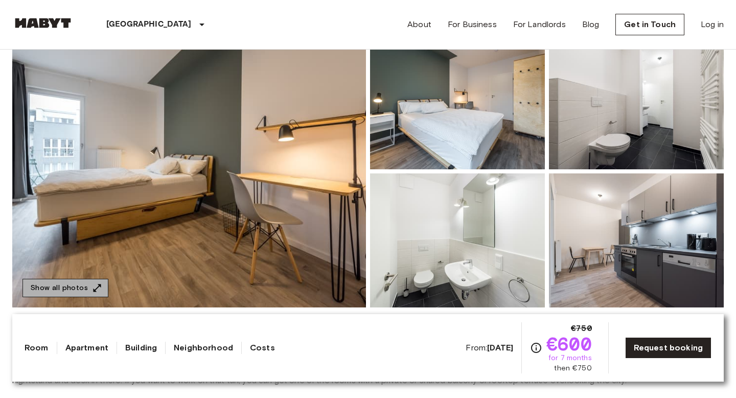
click at [67, 293] on button "Show all photos" at bounding box center [65, 288] width 86 height 19
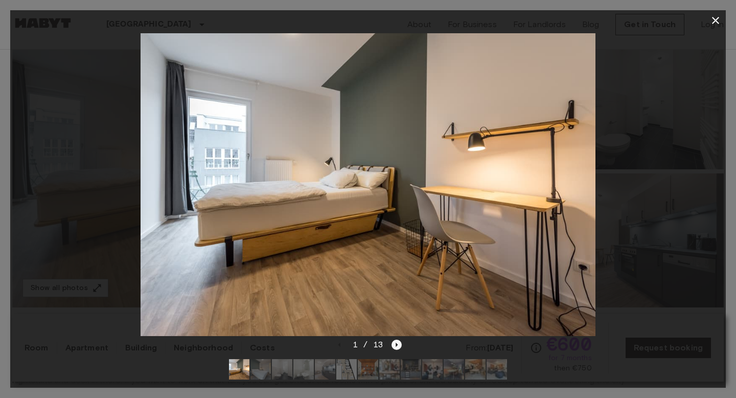
click at [395, 347] on icon "Next image" at bounding box center [397, 344] width 10 height 10
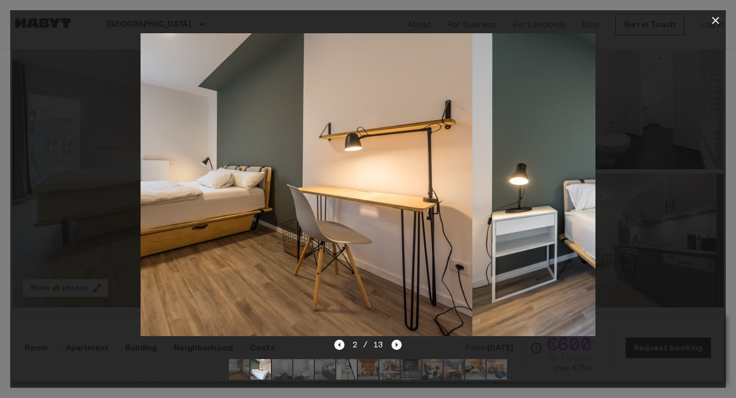
click at [395, 347] on icon "Next image" at bounding box center [397, 344] width 10 height 10
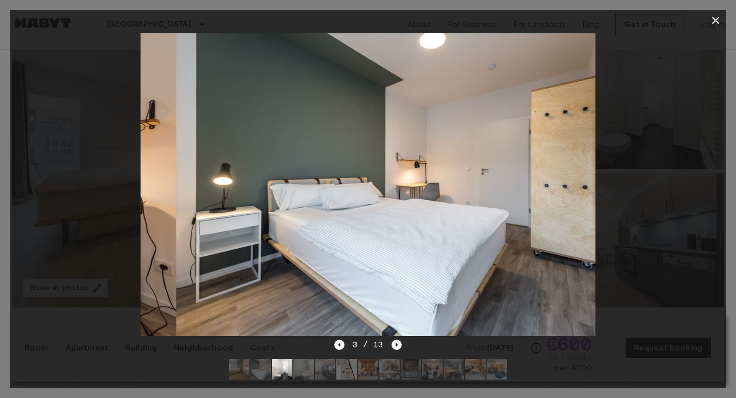
click at [395, 347] on icon "Next image" at bounding box center [397, 344] width 10 height 10
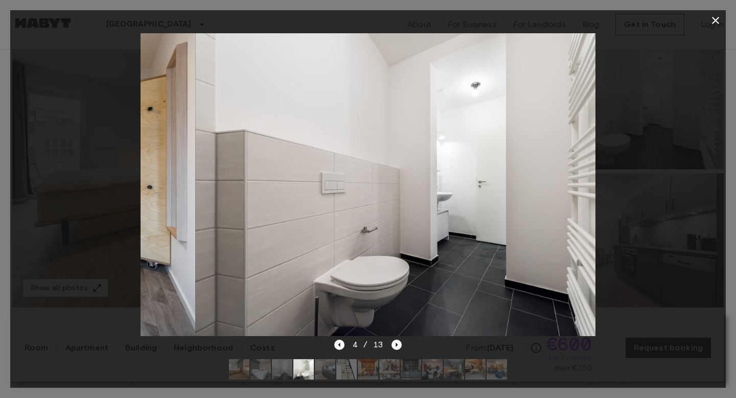
click at [395, 347] on icon "Next image" at bounding box center [397, 344] width 10 height 10
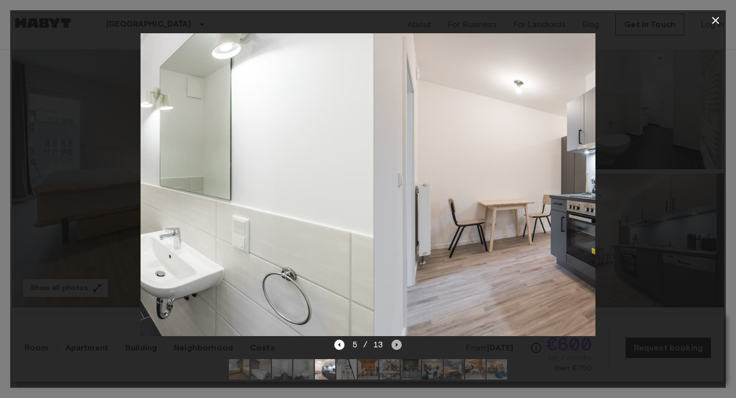
click at [395, 347] on icon "Next image" at bounding box center [397, 344] width 10 height 10
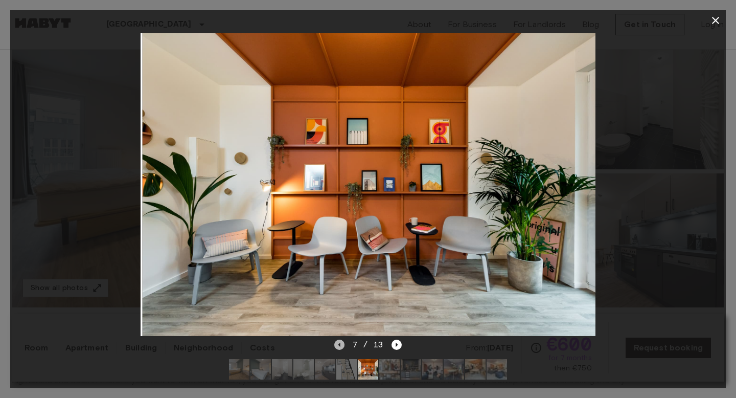
click at [338, 347] on icon "Previous image" at bounding box center [339, 344] width 10 height 10
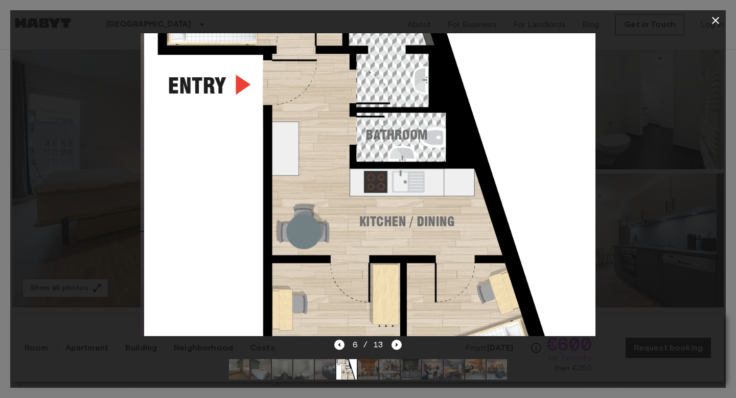
drag, startPoint x: 368, startPoint y: 151, endPoint x: 369, endPoint y: 292, distance: 140.6
click at [369, 292] on img at bounding box center [371, 184] width 454 height 303
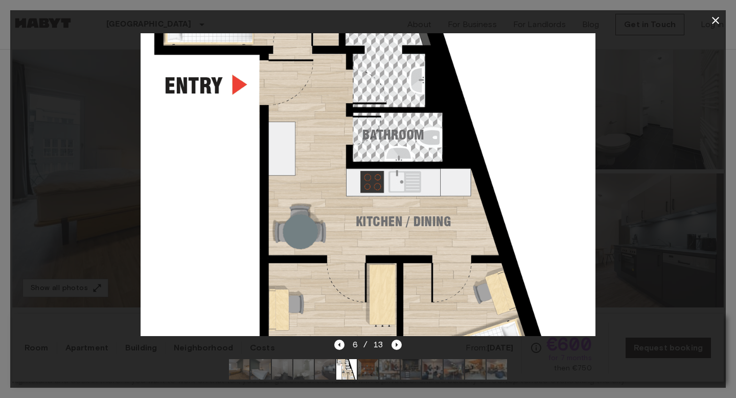
click at [717, 22] on icon "button" at bounding box center [716, 20] width 12 height 12
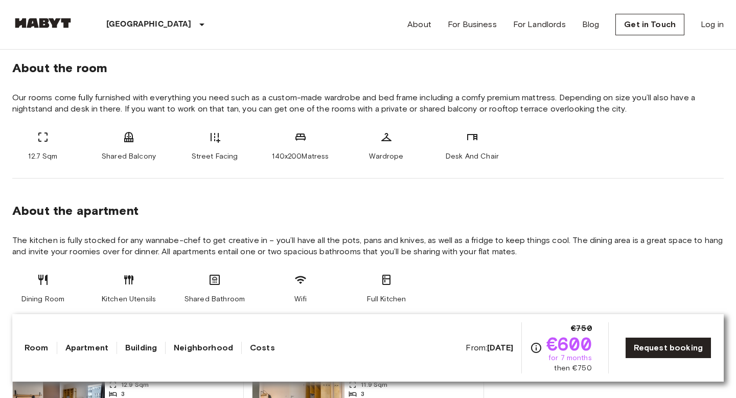
scroll to position [421, 0]
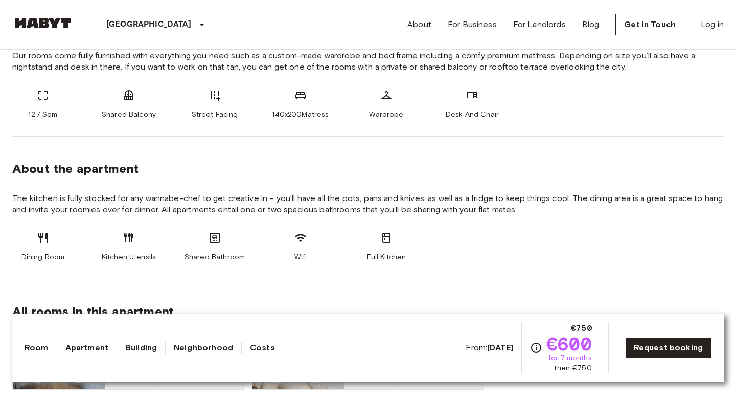
click at [592, 344] on span "€600" at bounding box center [568, 343] width 45 height 18
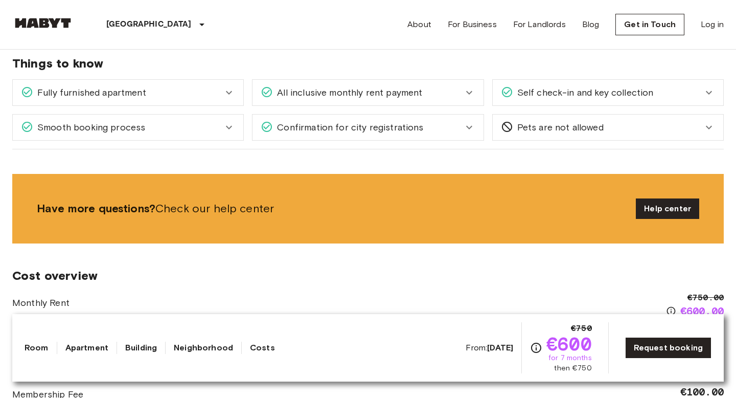
scroll to position [1308, 0]
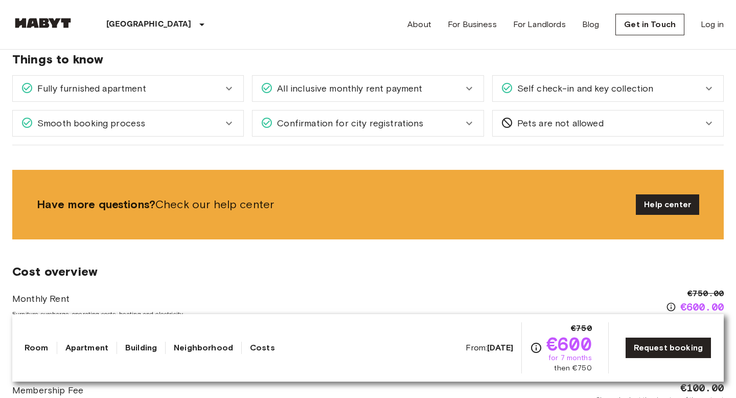
click at [410, 87] on span "All inclusive monthly rent payment" at bounding box center [347, 88] width 149 height 13
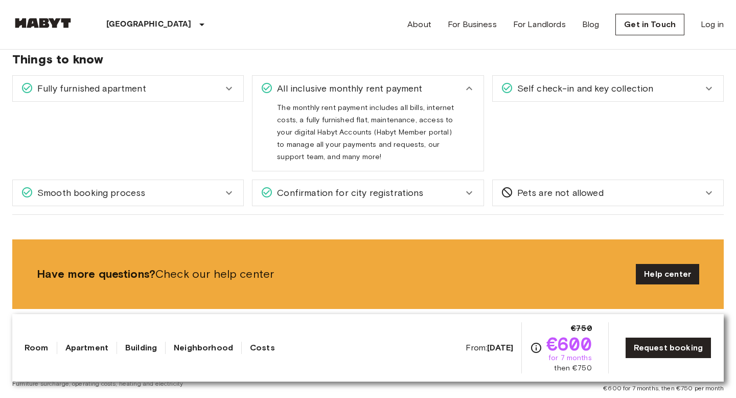
click at [410, 87] on span "All inclusive monthly rent payment" at bounding box center [347, 88] width 149 height 13
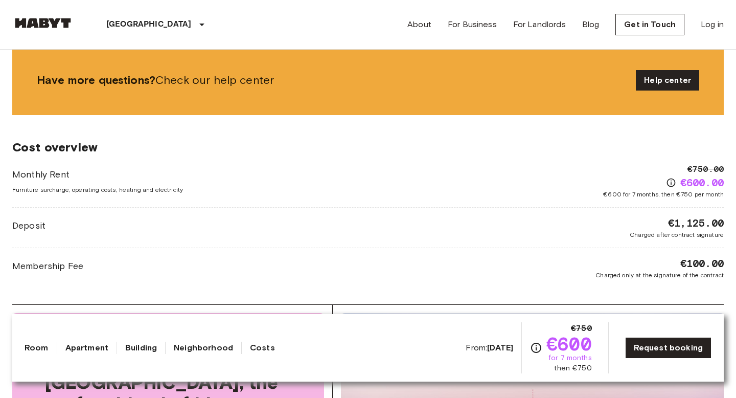
scroll to position [1433, 0]
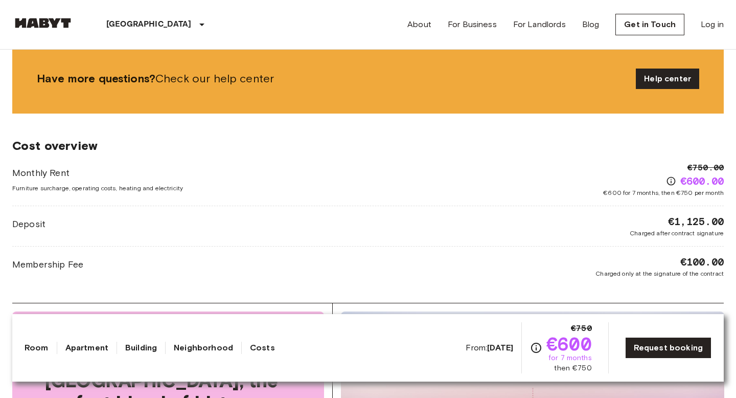
click at [621, 190] on span "€600 for 7 months, then €750 per month" at bounding box center [663, 192] width 121 height 9
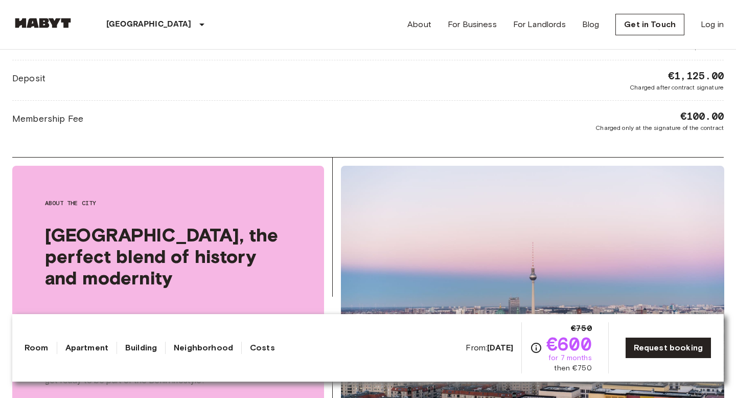
scroll to position [1583, 0]
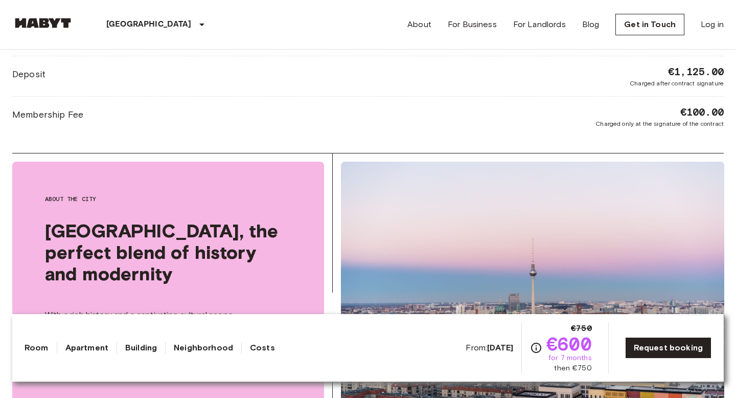
click at [257, 348] on link "Costs" at bounding box center [262, 347] width 25 height 12
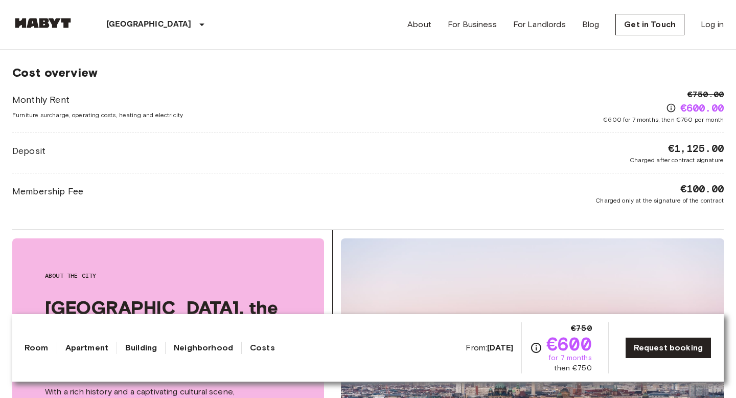
scroll to position [1498, 0]
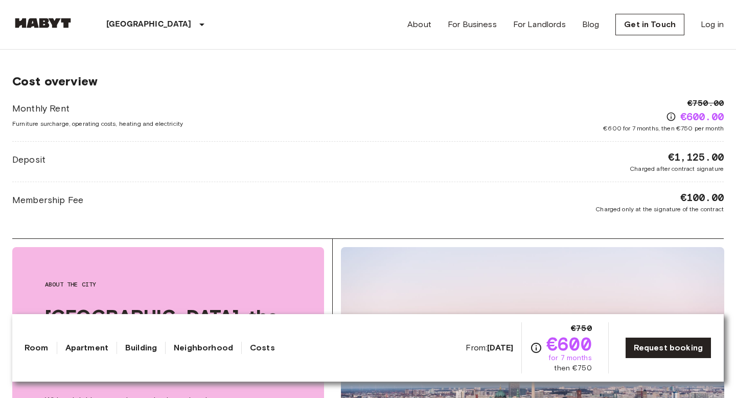
click at [209, 349] on link "Neighborhood" at bounding box center [203, 347] width 59 height 12
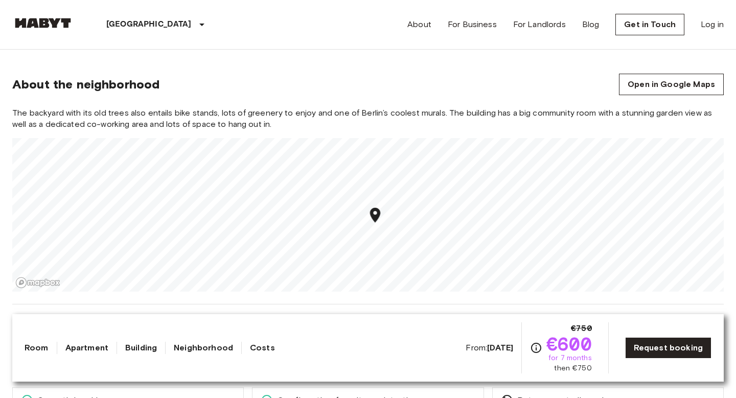
click at [145, 349] on link "Building" at bounding box center [141, 347] width 32 height 12
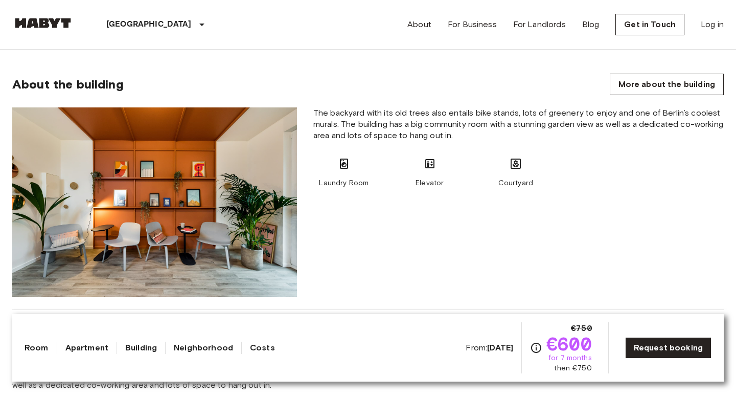
click at [88, 352] on link "Apartment" at bounding box center [86, 347] width 43 height 12
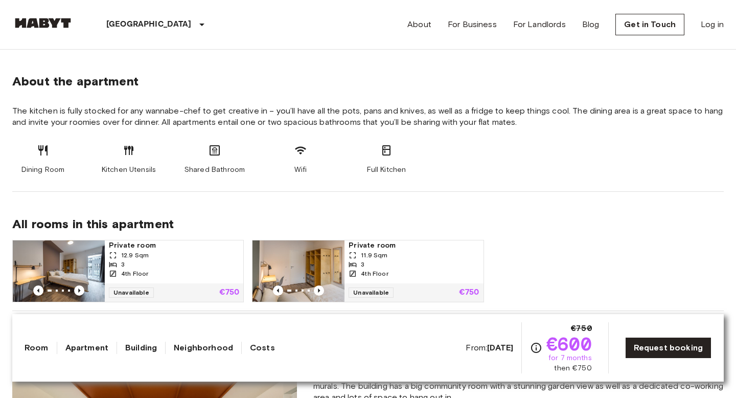
click at [31, 351] on link "Room" at bounding box center [37, 347] width 24 height 12
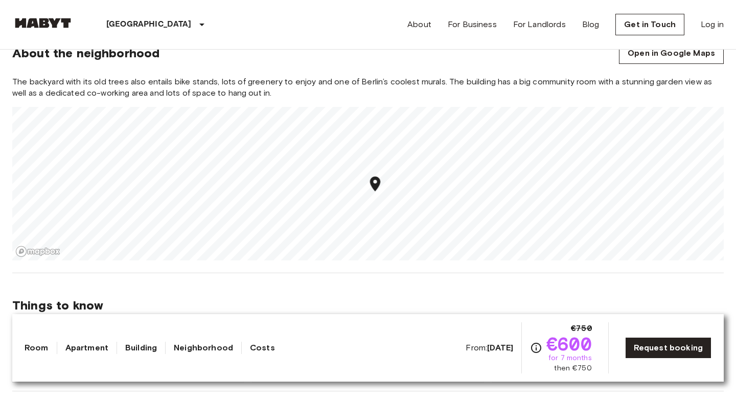
scroll to position [1102, 0]
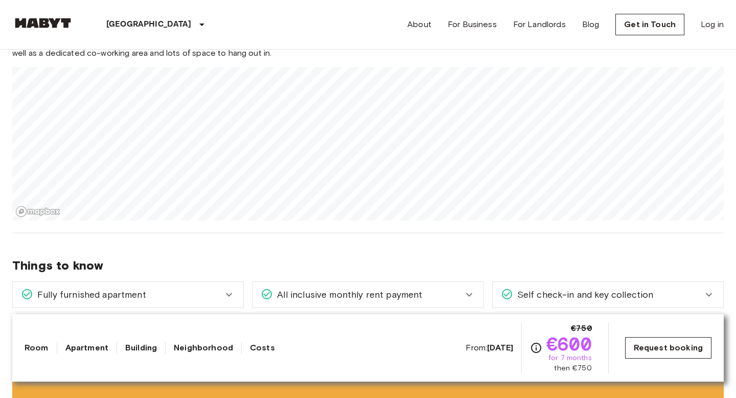
click at [651, 351] on link "Request booking" at bounding box center [668, 347] width 86 height 21
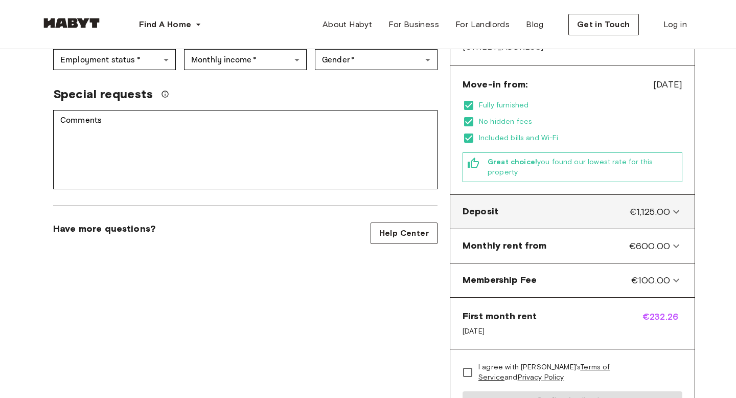
scroll to position [270, 0]
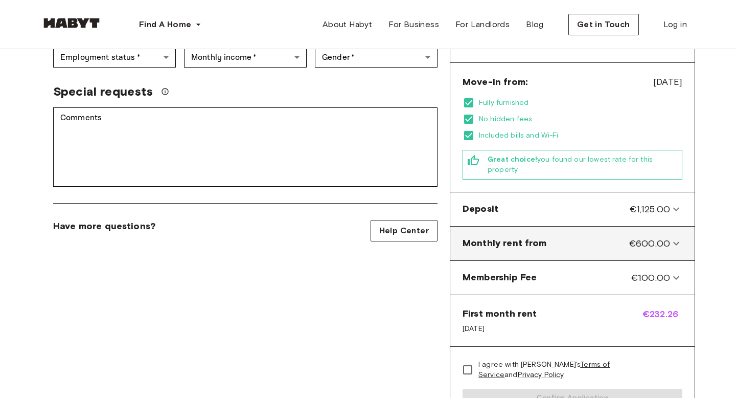
click at [669, 237] on span "€600.00" at bounding box center [649, 243] width 41 height 13
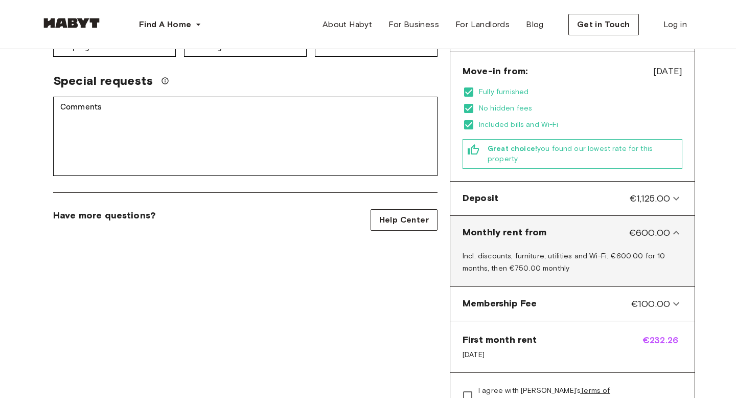
scroll to position [294, 0]
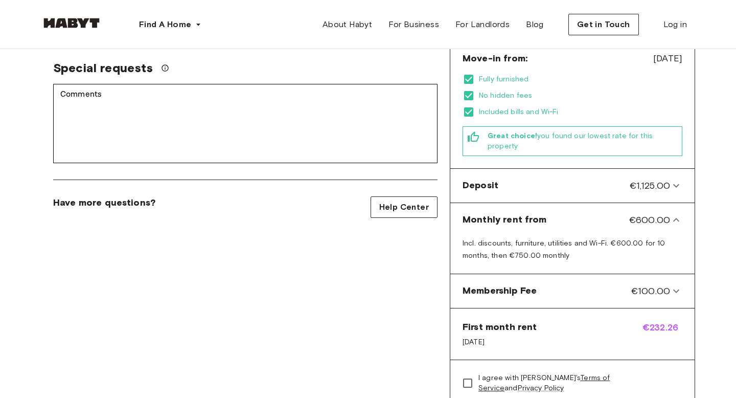
click at [658, 321] on span "€232.26" at bounding box center [663, 334] width 40 height 27
click at [652, 321] on span "€232.26" at bounding box center [663, 334] width 40 height 27
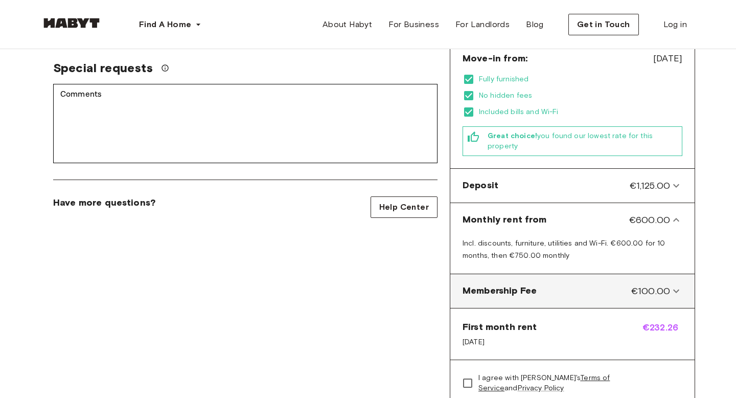
click at [674, 285] on icon at bounding box center [676, 291] width 12 height 12
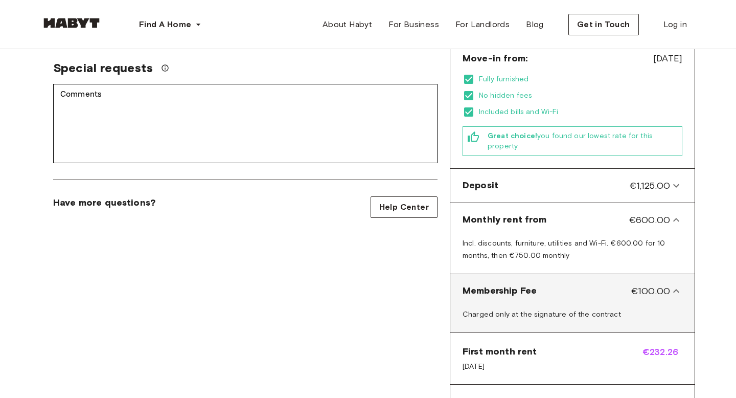
click at [674, 285] on icon at bounding box center [676, 291] width 12 height 12
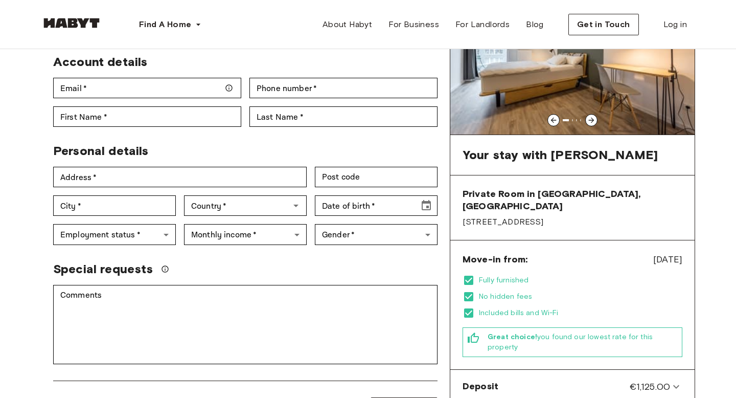
scroll to position [29, 0]
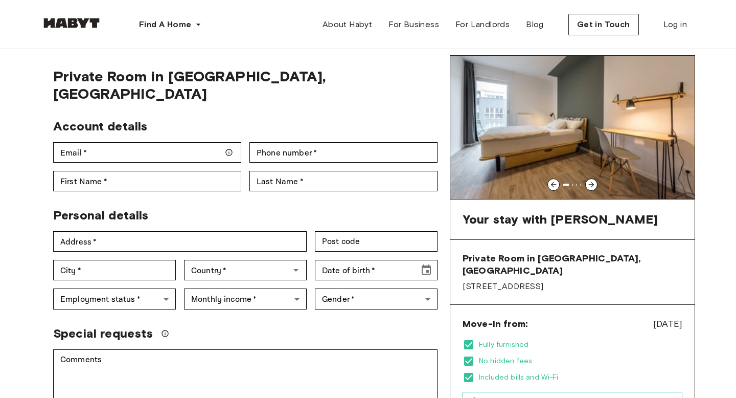
click at [496, 281] on span "[STREET_ADDRESS]" at bounding box center [573, 286] width 220 height 11
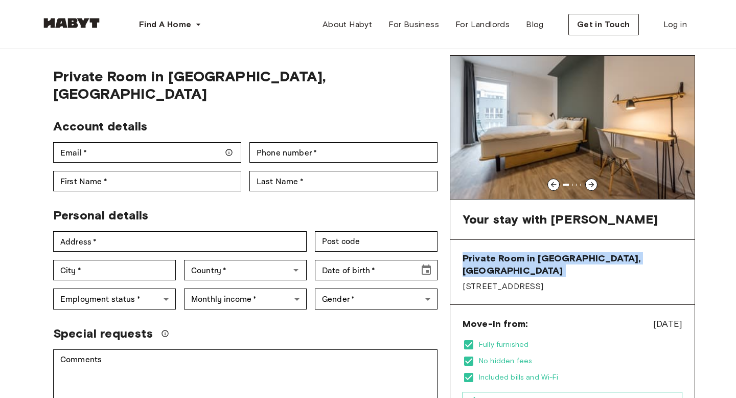
click at [496, 281] on span "[STREET_ADDRESS]" at bounding box center [573, 286] width 220 height 11
copy span "Private Room in Berlin, Lichtenberg"
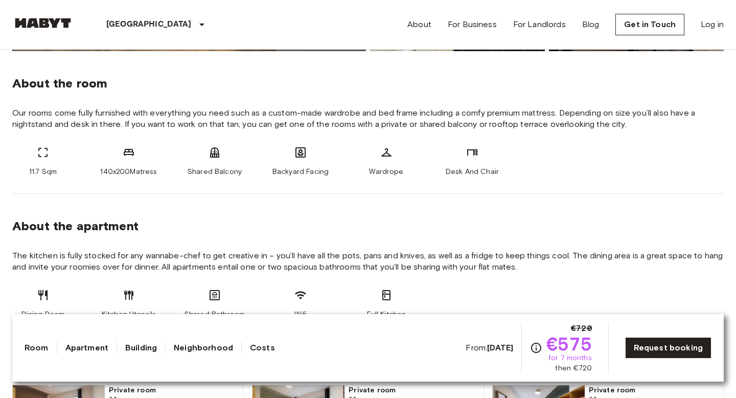
scroll to position [383, 0]
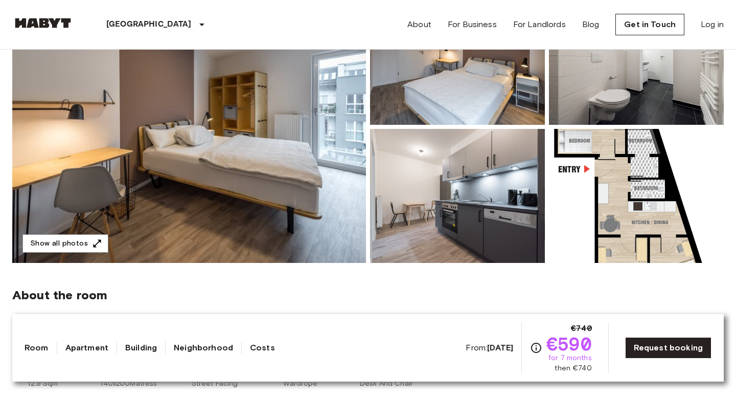
scroll to position [148, 0]
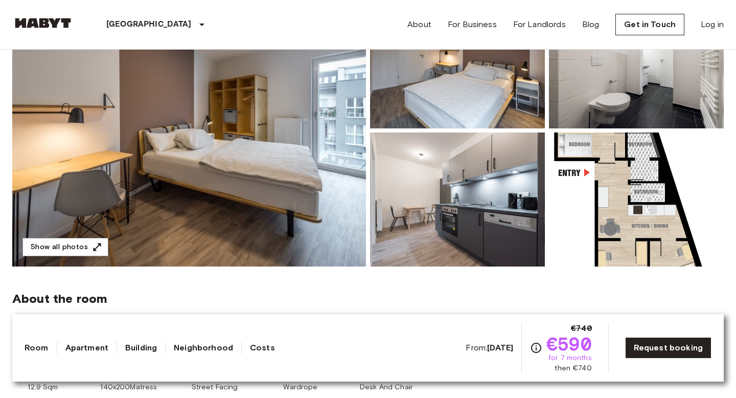
click at [292, 156] on img at bounding box center [189, 130] width 354 height 272
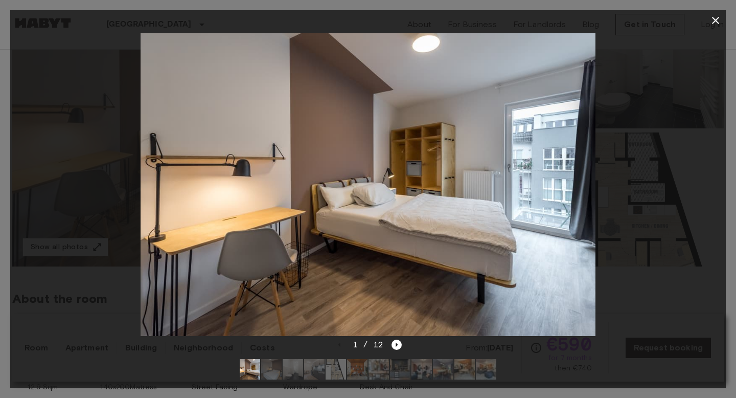
click at [713, 25] on icon "button" at bounding box center [716, 20] width 12 height 12
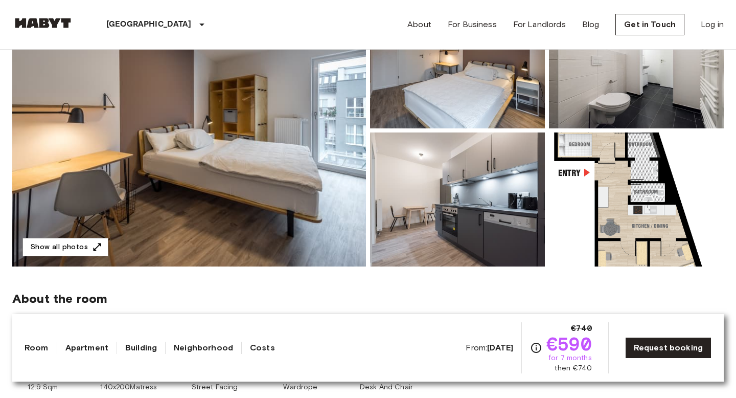
click at [623, 213] on img at bounding box center [636, 199] width 175 height 134
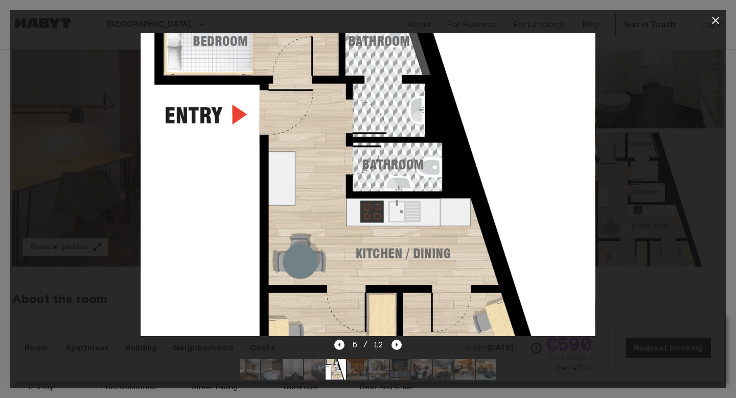
click at [716, 16] on icon "button" at bounding box center [716, 20] width 12 height 12
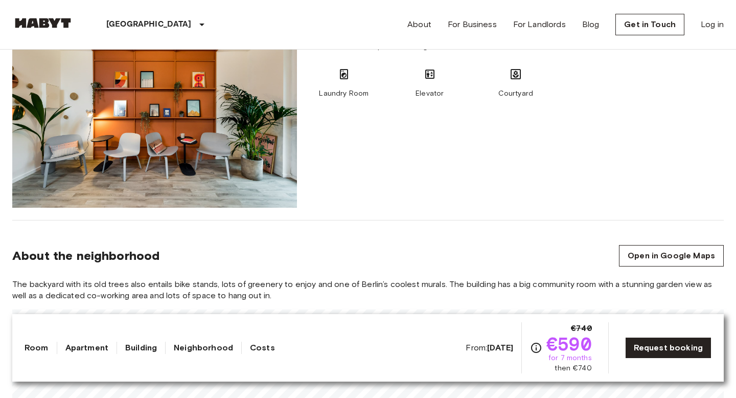
scroll to position [928, 0]
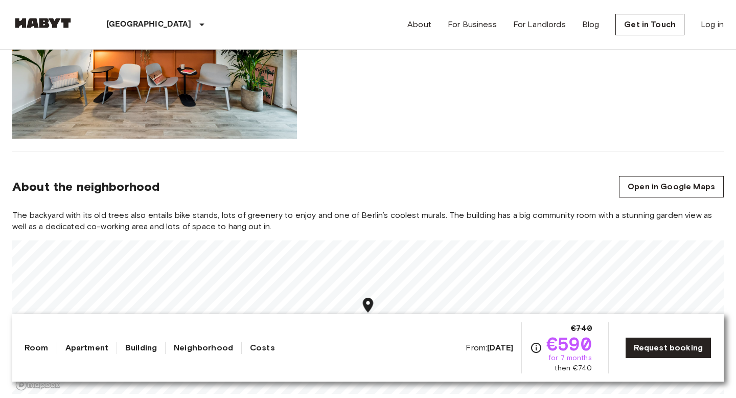
click at [583, 359] on span "for 7 months" at bounding box center [569, 358] width 43 height 10
click at [584, 367] on span "then €740" at bounding box center [573, 368] width 37 height 10
click at [653, 347] on link "Request booking" at bounding box center [668, 347] width 86 height 21
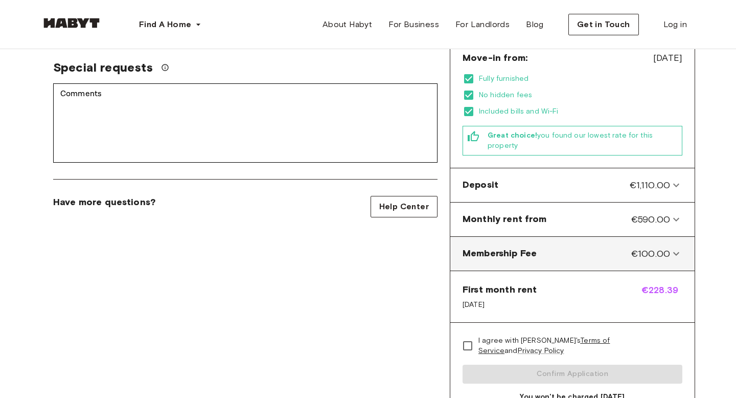
scroll to position [296, 0]
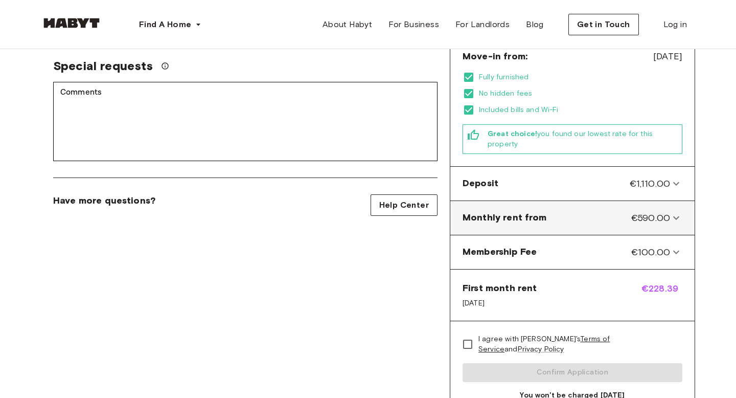
click at [620, 211] on div "Monthly rent from €590.00" at bounding box center [567, 217] width 208 height 13
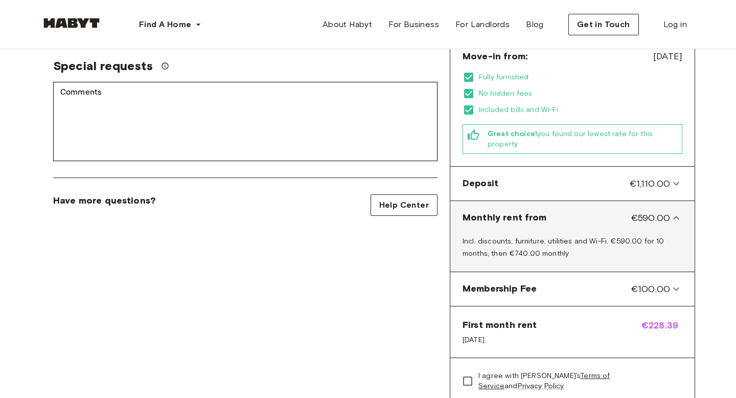
click at [620, 211] on div "Monthly rent from €590.00" at bounding box center [567, 217] width 208 height 13
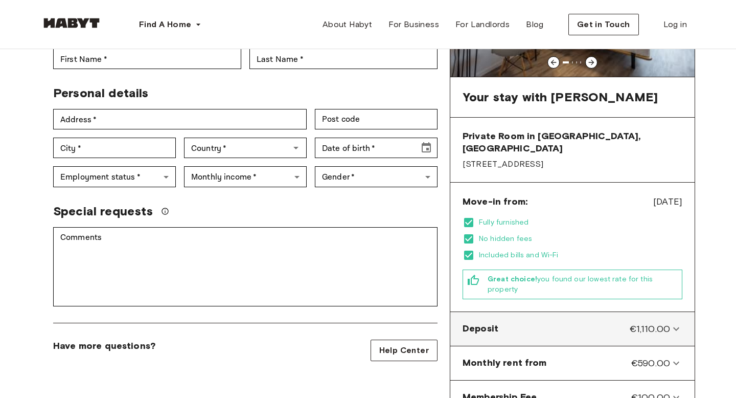
scroll to position [154, 0]
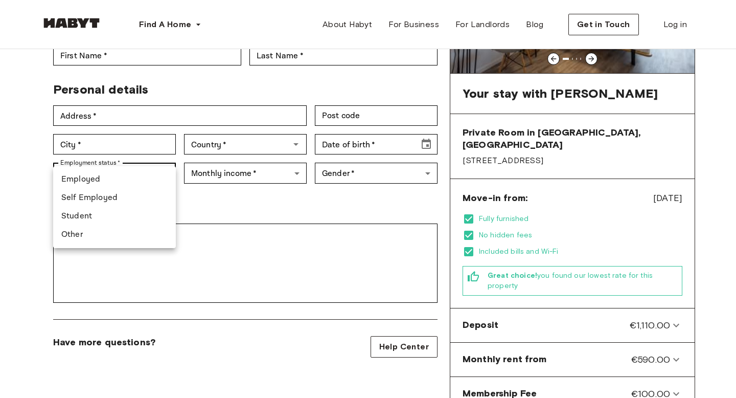
click at [132, 182] on li "Employed" at bounding box center [114, 179] width 123 height 18
type input "********"
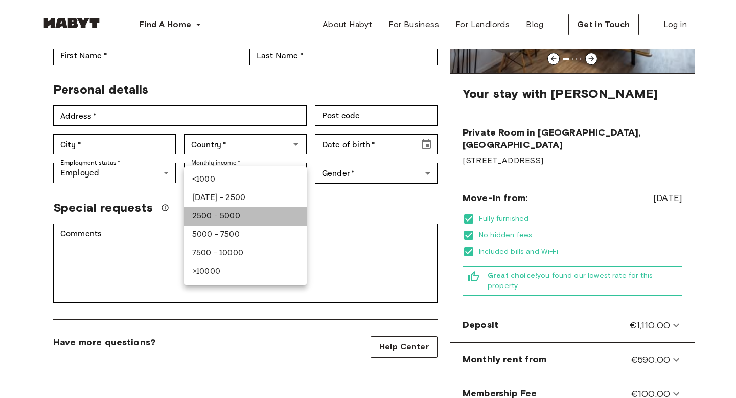
click at [262, 216] on li "2500 - 5000" at bounding box center [245, 216] width 123 height 18
type input "******"
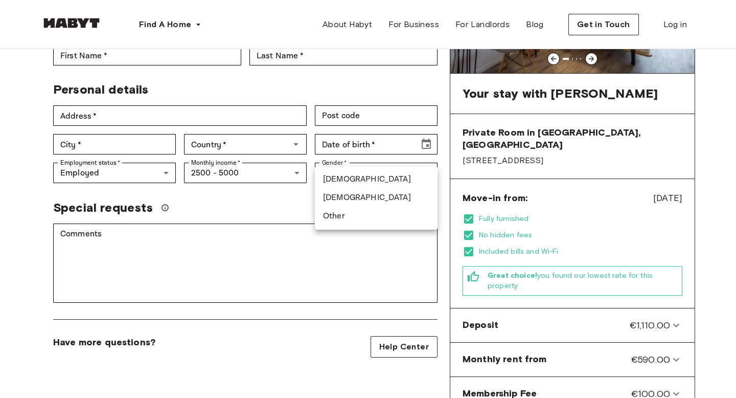
click at [359, 179] on li "Male" at bounding box center [376, 179] width 123 height 18
type input "****"
